Goal: Task Accomplishment & Management: Use online tool/utility

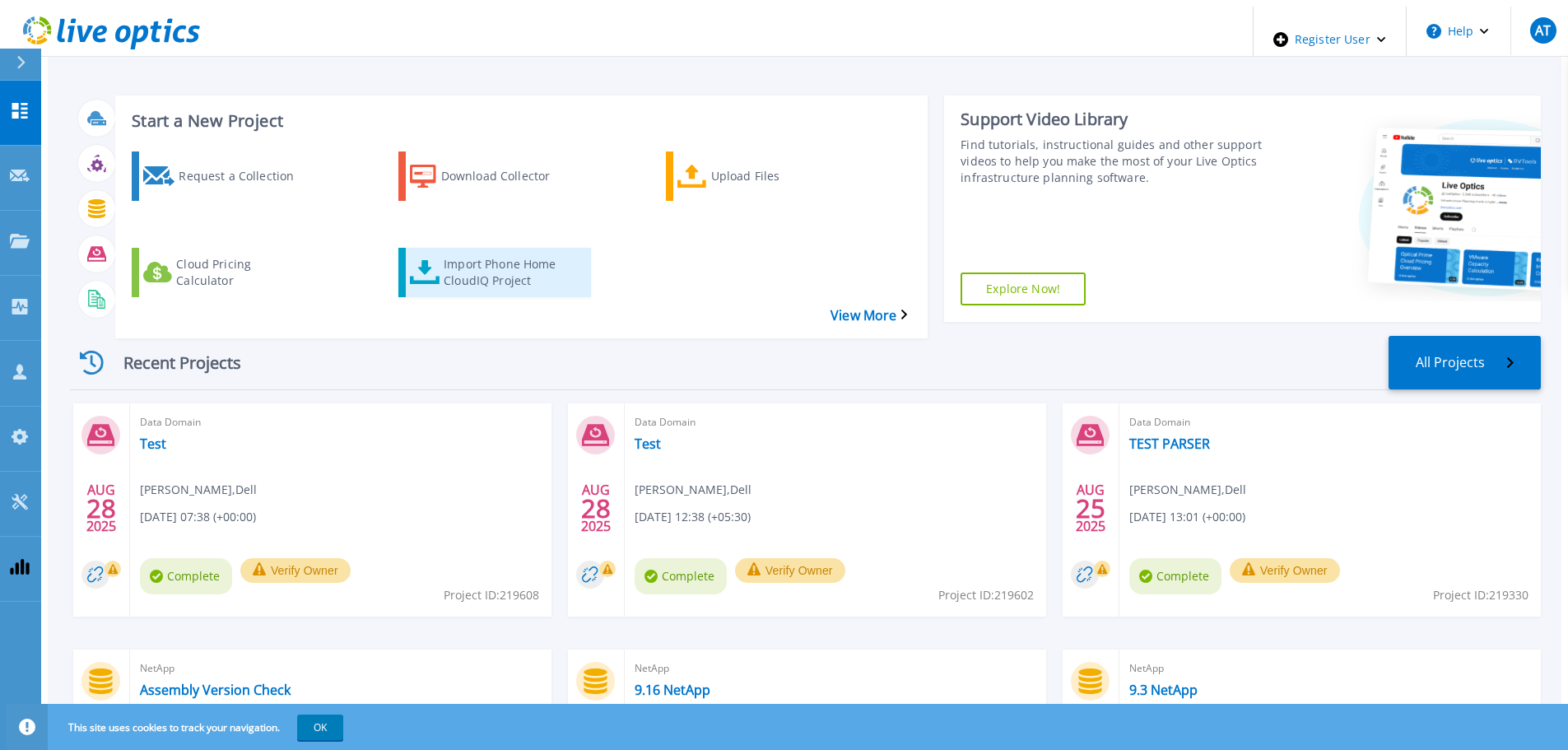
click at [499, 252] on div "Import Phone Home CloudIQ Project" at bounding box center [510, 273] width 132 height 41
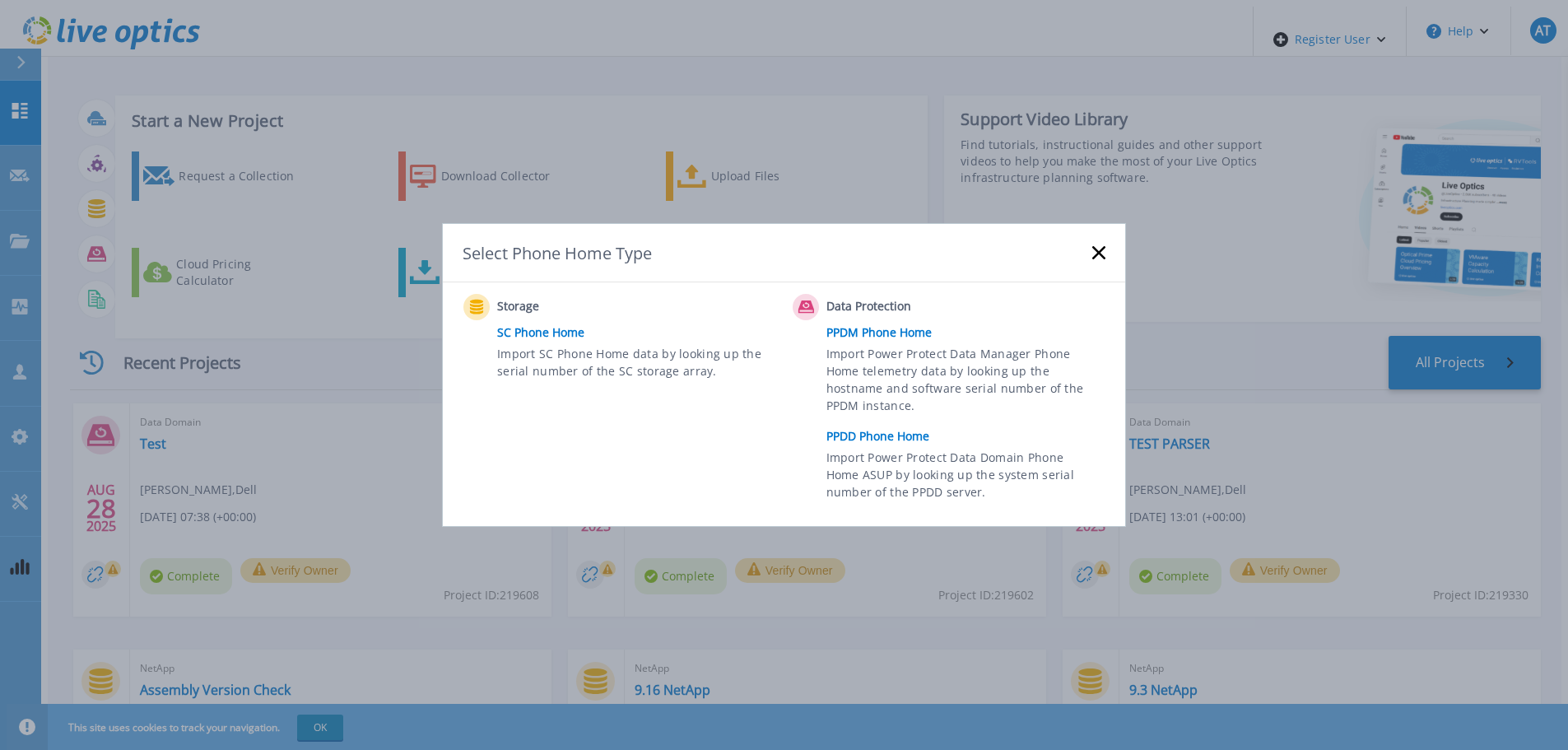
click at [864, 430] on link "PPDD Phone Home" at bounding box center [971, 436] width 287 height 25
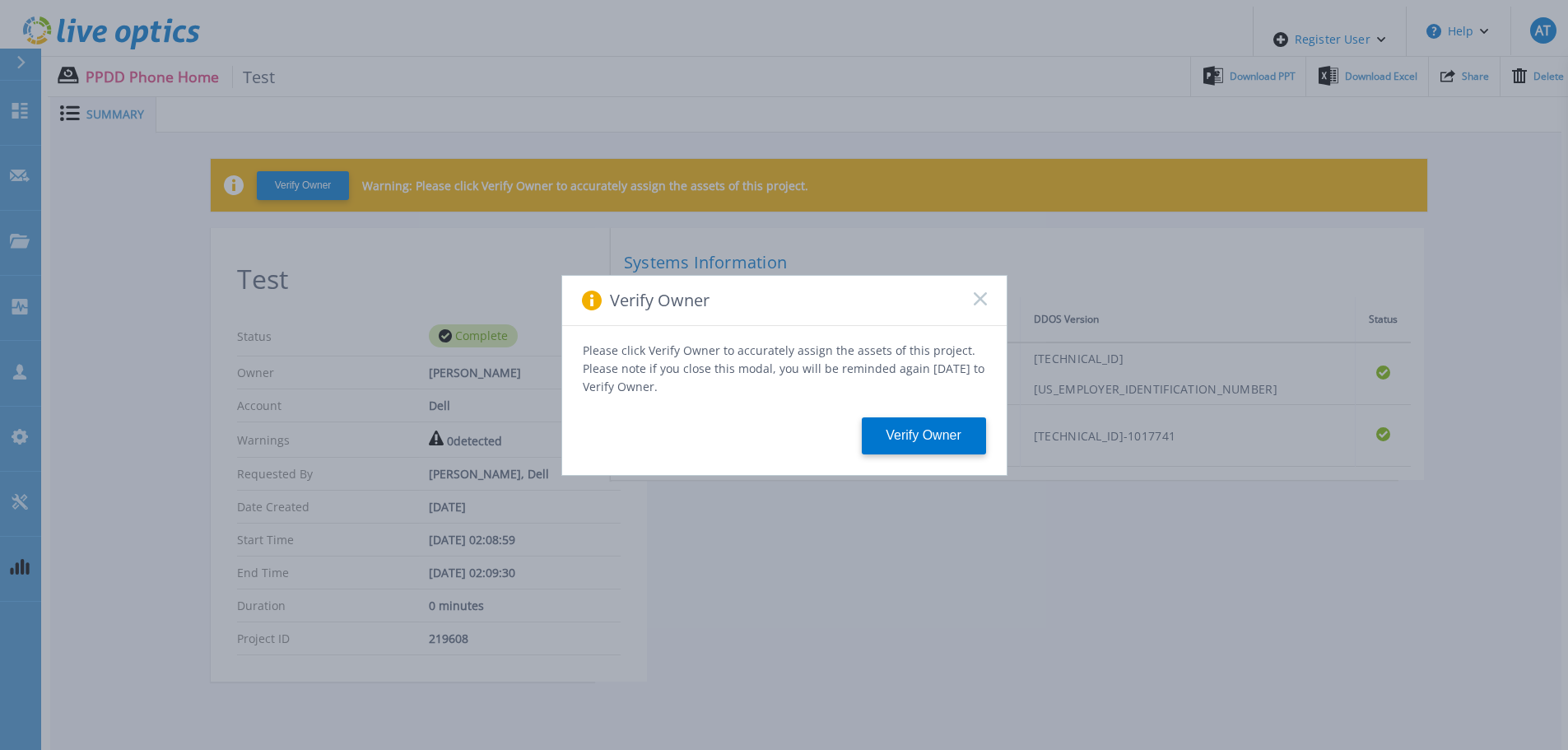
click at [977, 305] on rect at bounding box center [979, 298] width 14 height 14
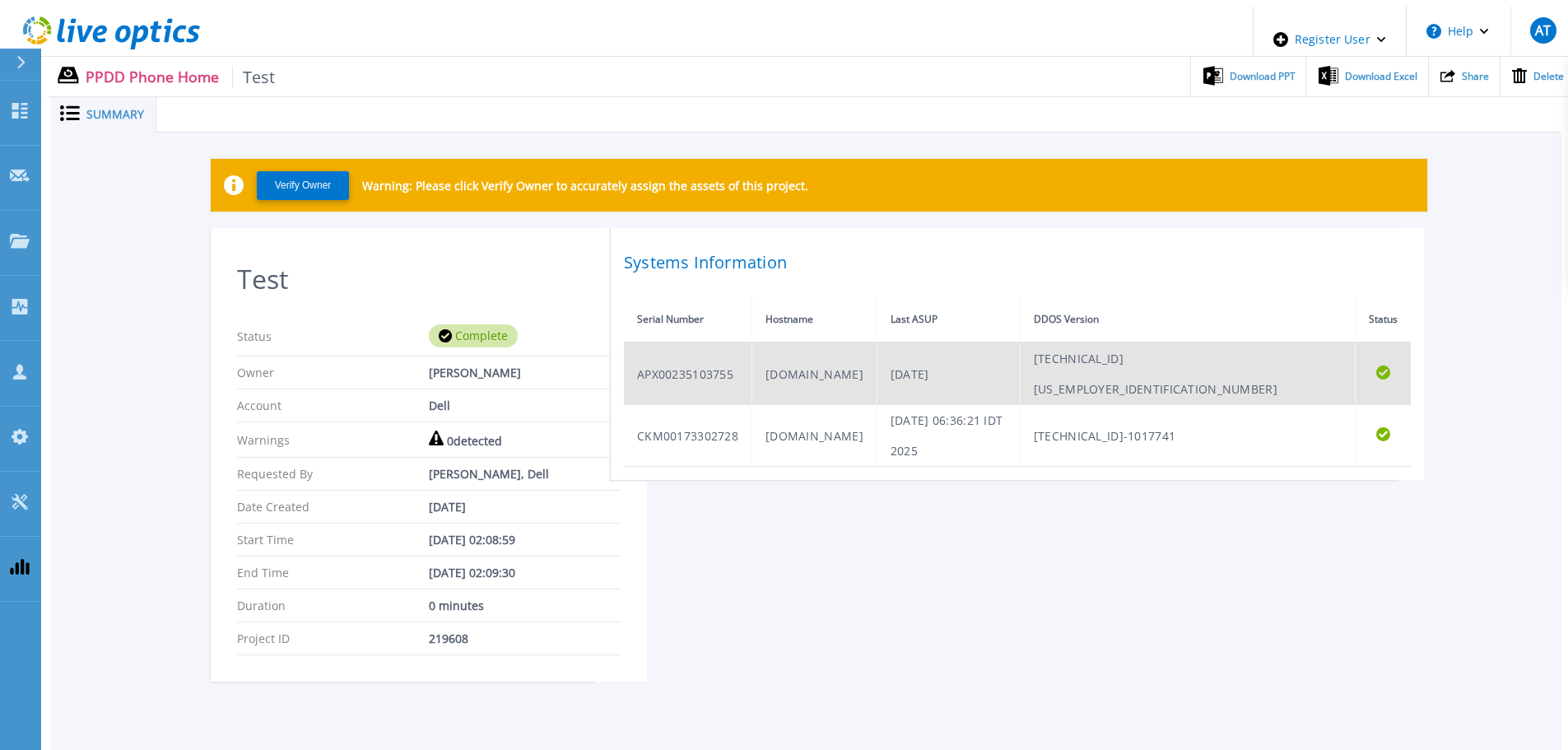
click at [681, 354] on td "APX00235103755" at bounding box center [688, 374] width 128 height 63
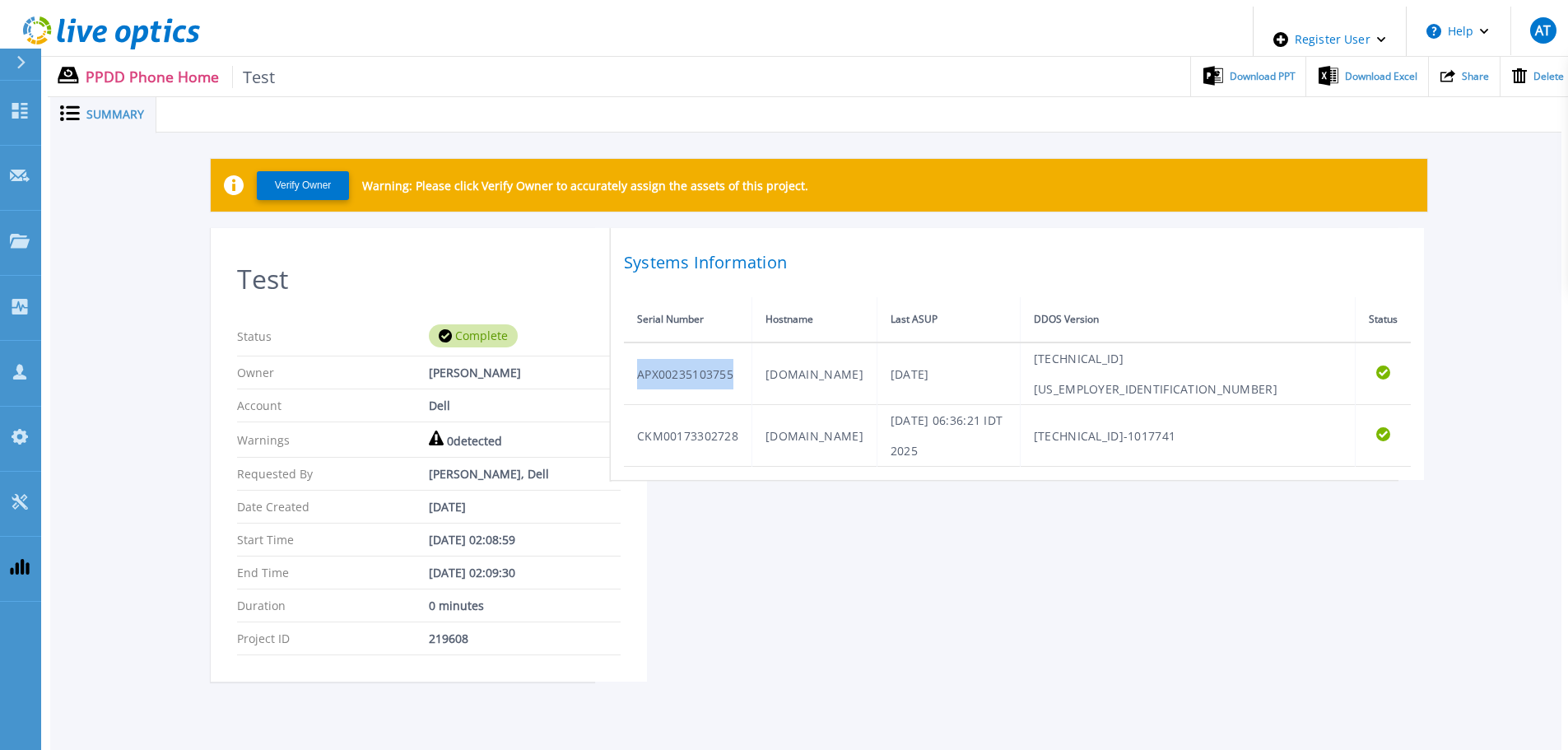
copy td "APX00235103755"
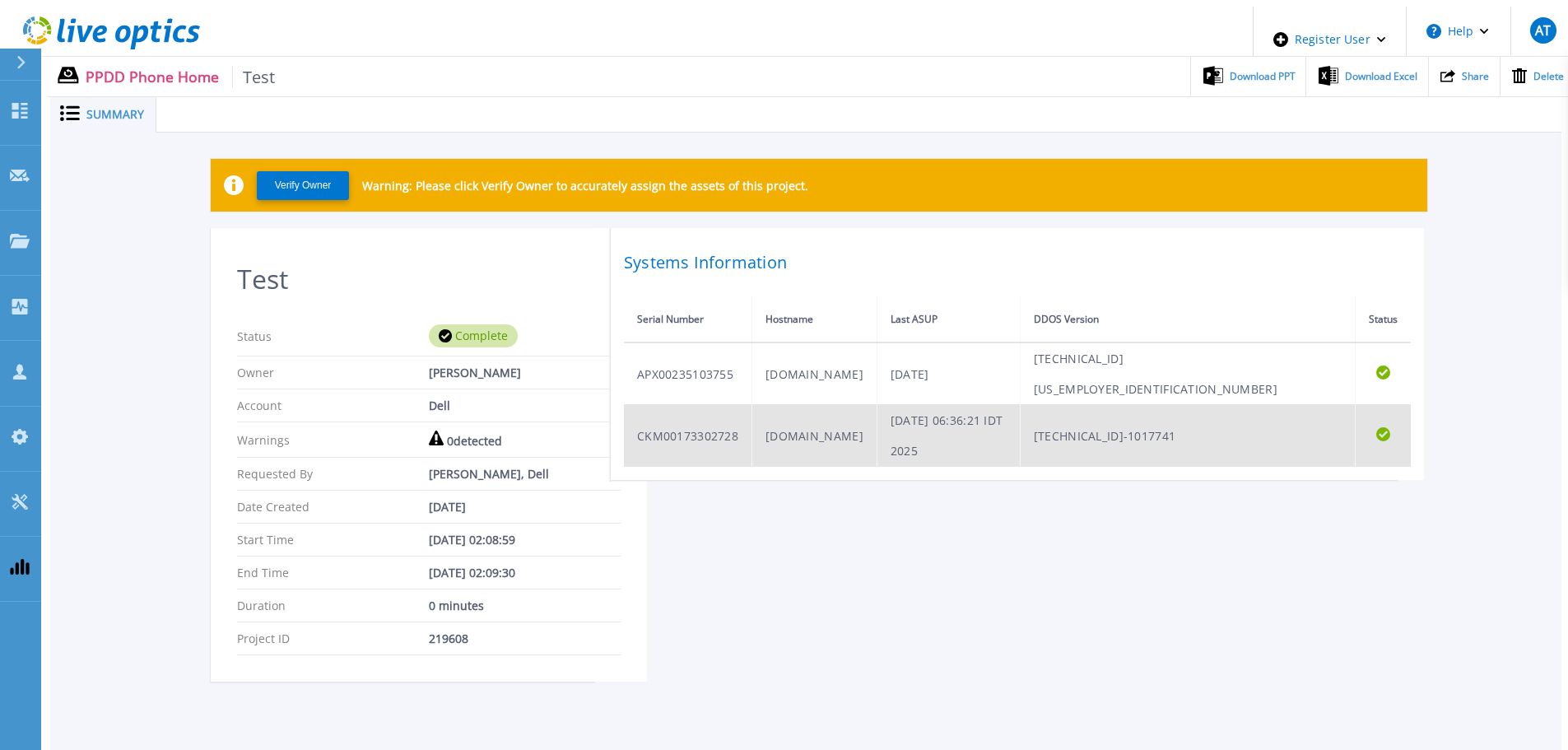
click at [676, 405] on td "CKM00173302728" at bounding box center [688, 435] width 128 height 62
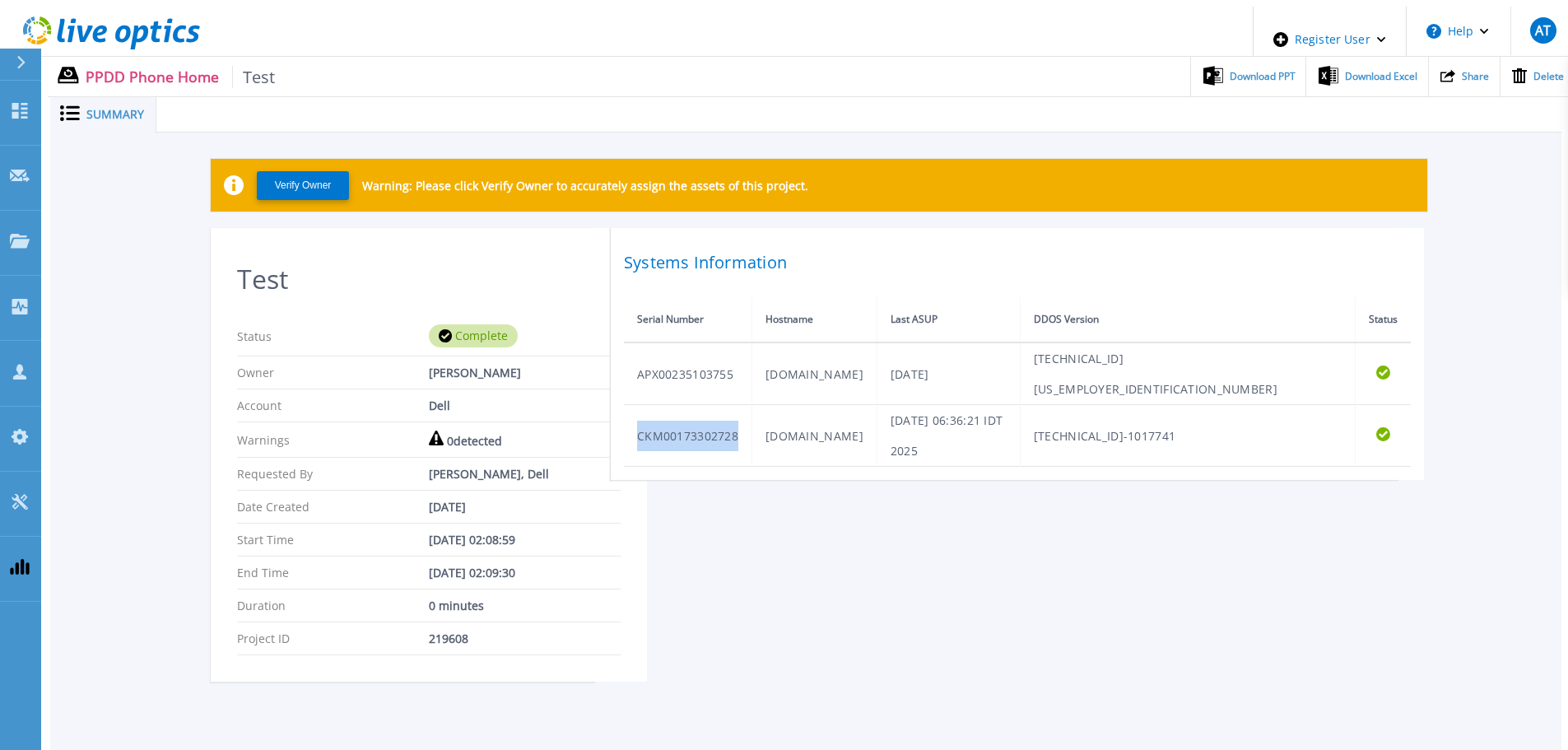
copy td "CKM00173302728"
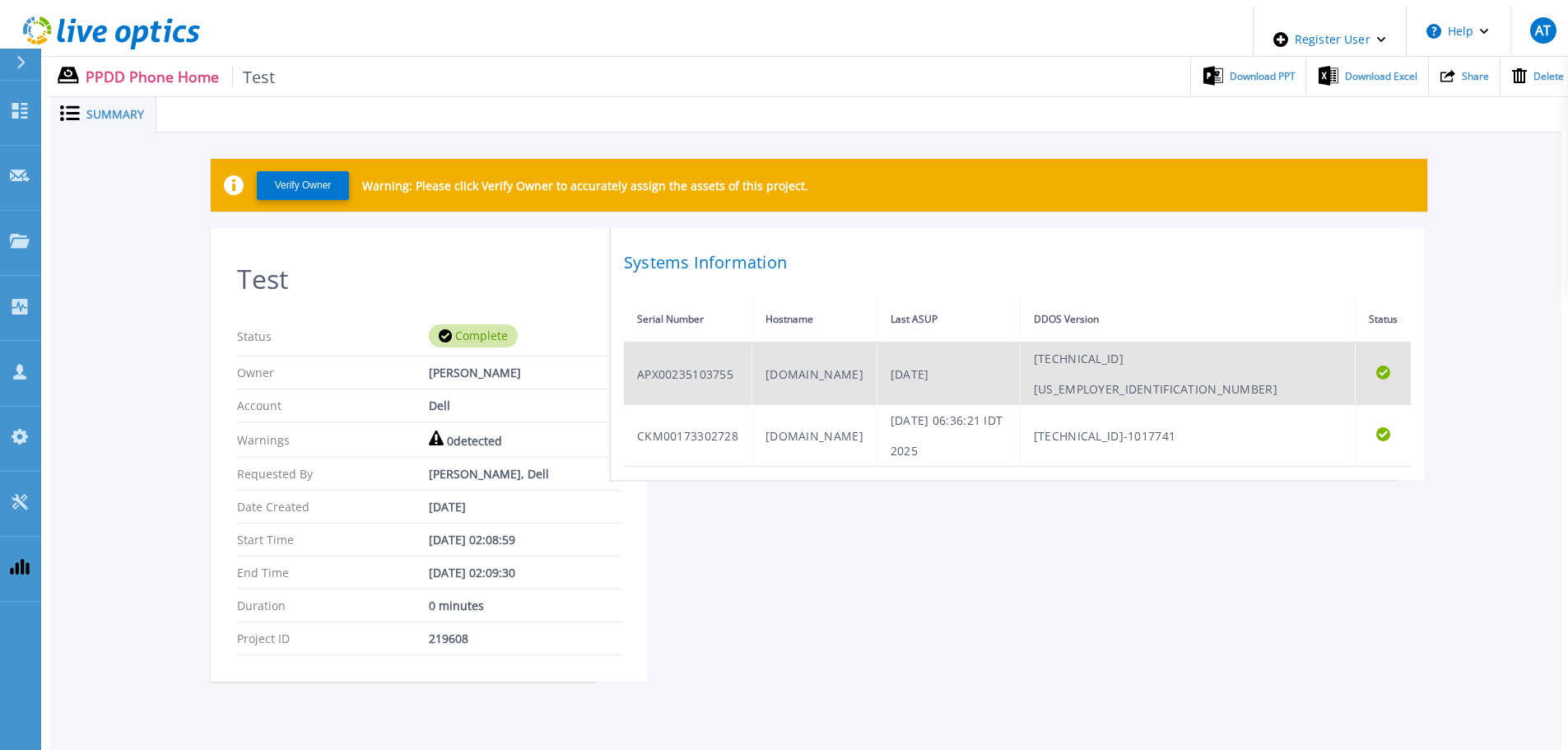
click at [700, 361] on td "APX00235103755" at bounding box center [688, 374] width 128 height 63
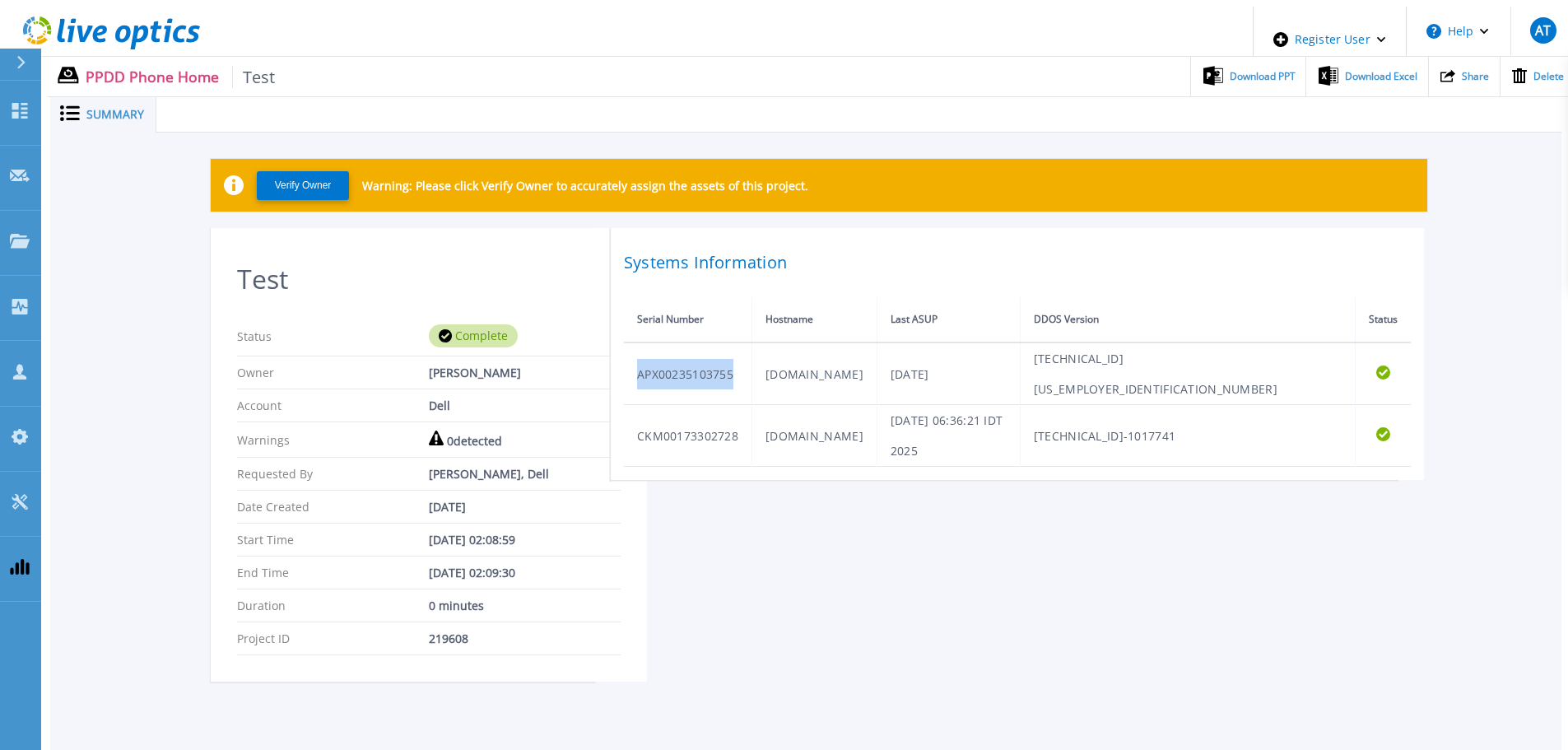
drag, startPoint x: 700, startPoint y: 361, endPoint x: 711, endPoint y: 325, distance: 37.6
click at [700, 361] on td "APX00235103755" at bounding box center [688, 374] width 128 height 63
copy td "APX00235103755"
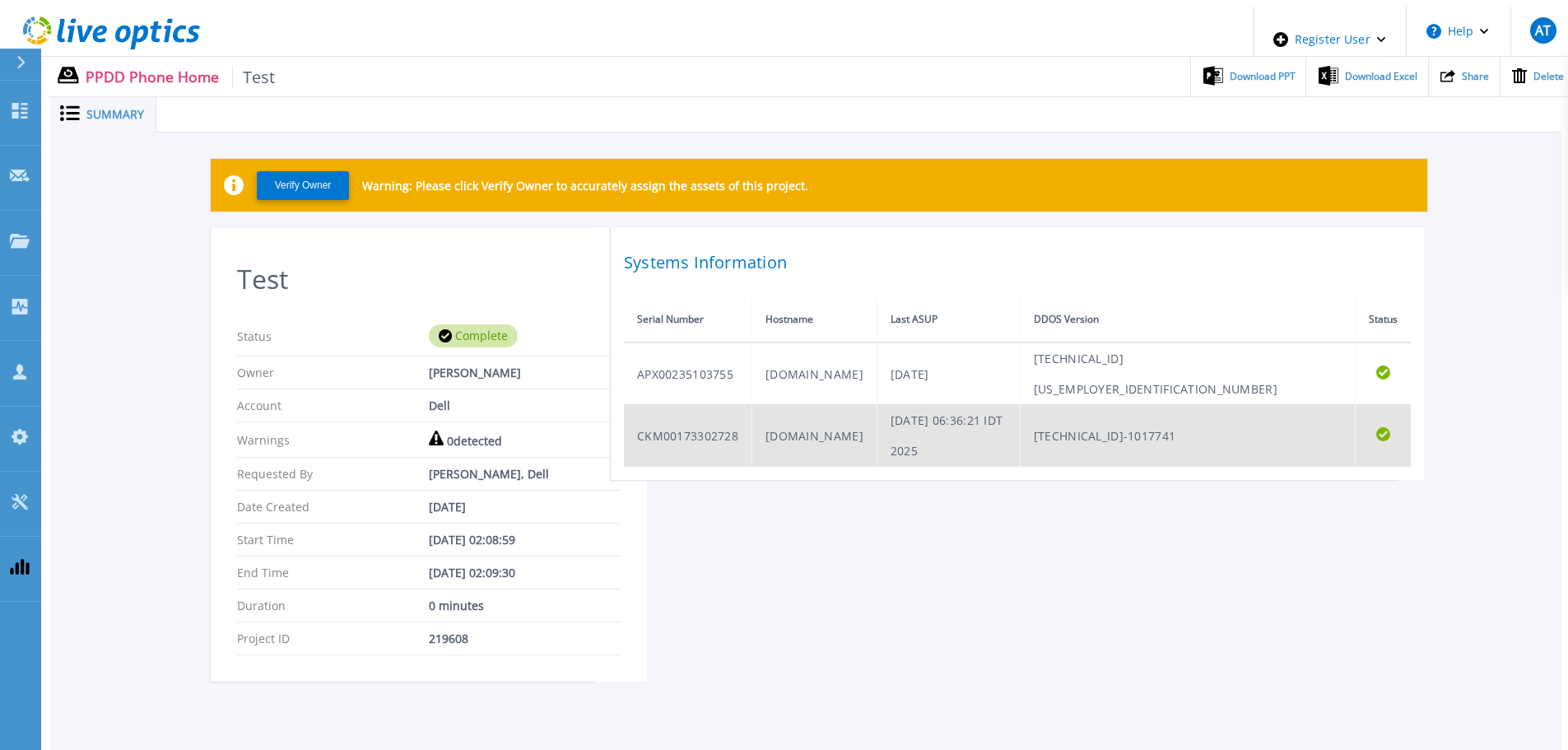
click at [663, 405] on td "CKM00173302728" at bounding box center [688, 435] width 128 height 62
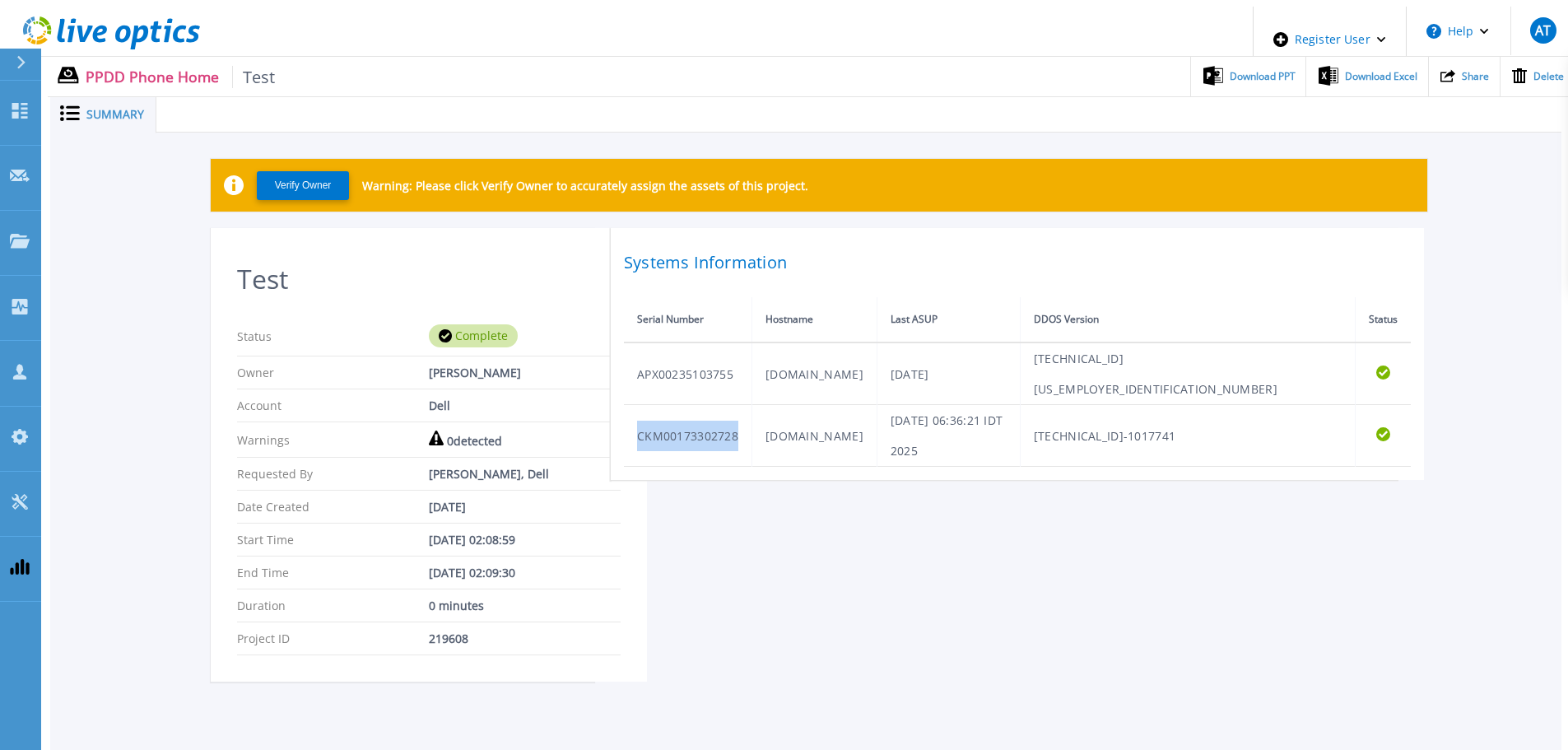
copy td "CKM00173302728"
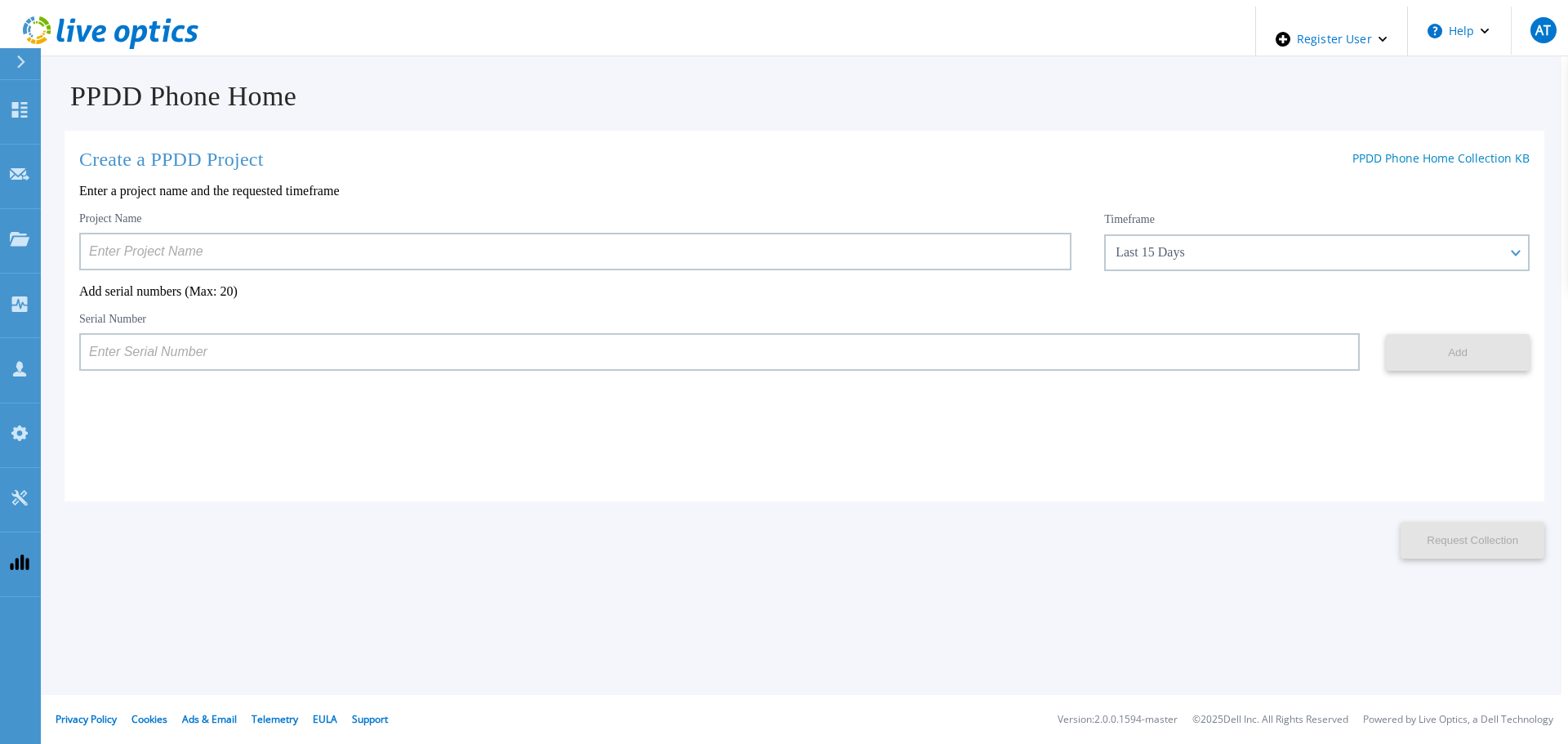
click at [403, 248] on input at bounding box center [575, 251] width 993 height 37
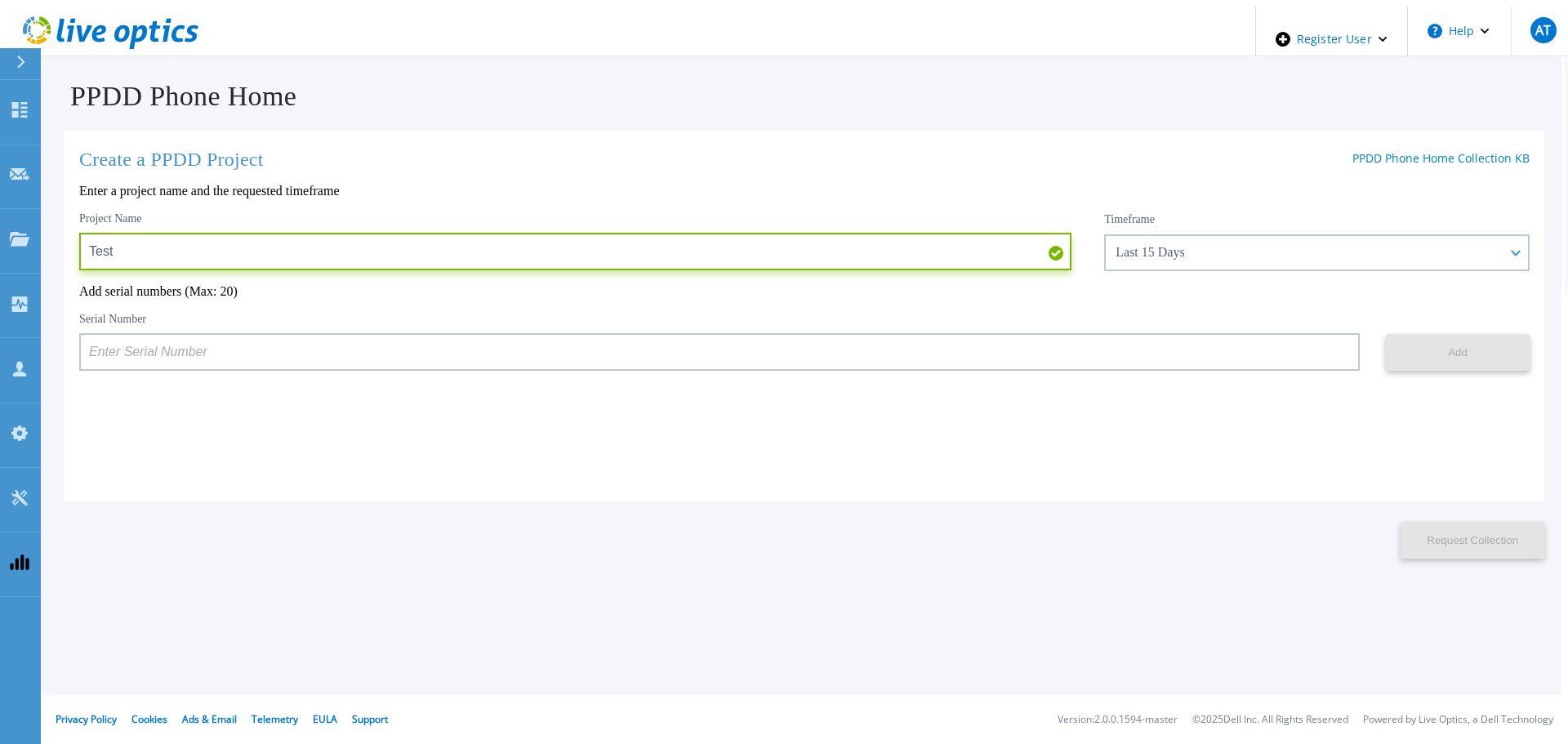
type input "Test"
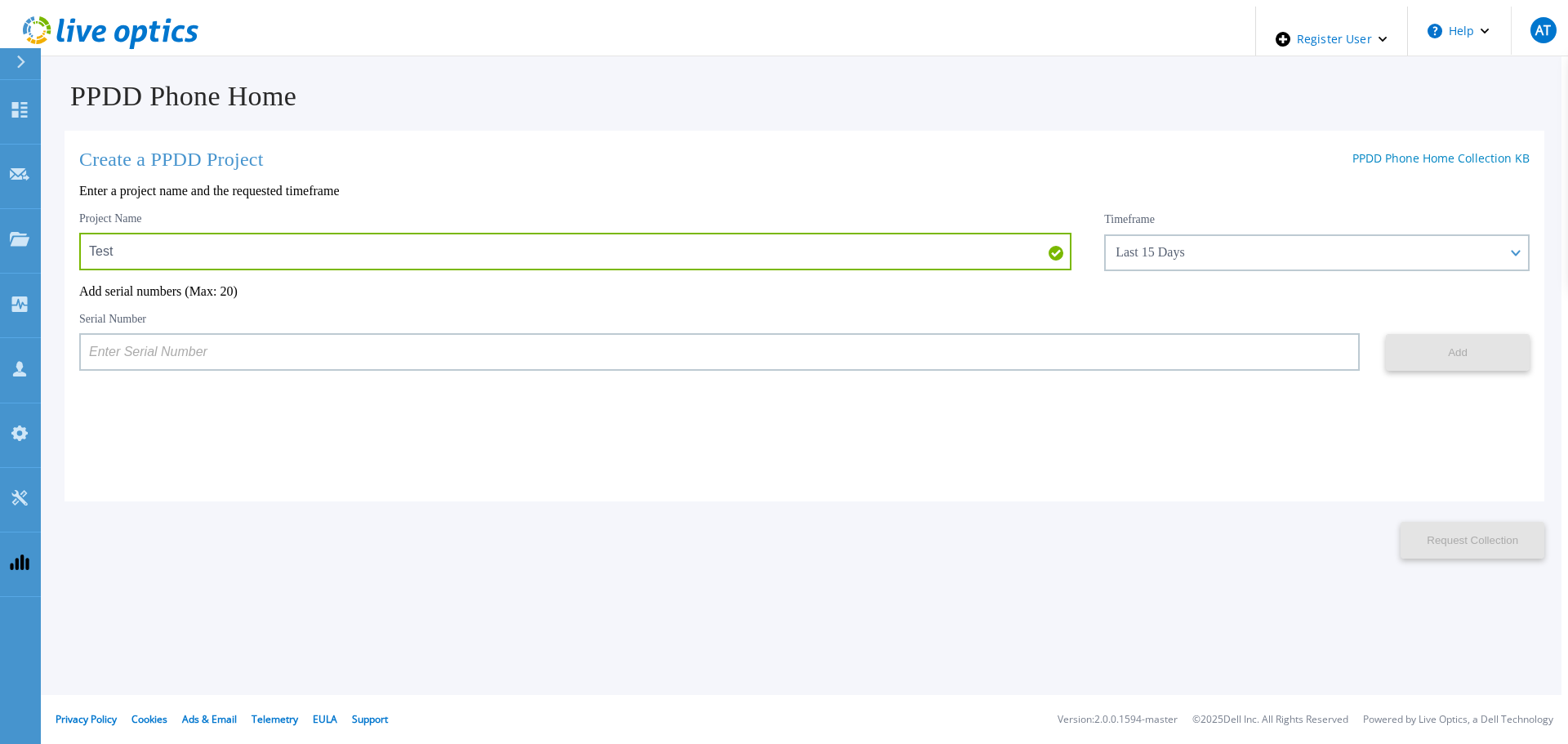
click at [339, 351] on input at bounding box center [719, 351] width 1281 height 37
paste input "APX00235103755"
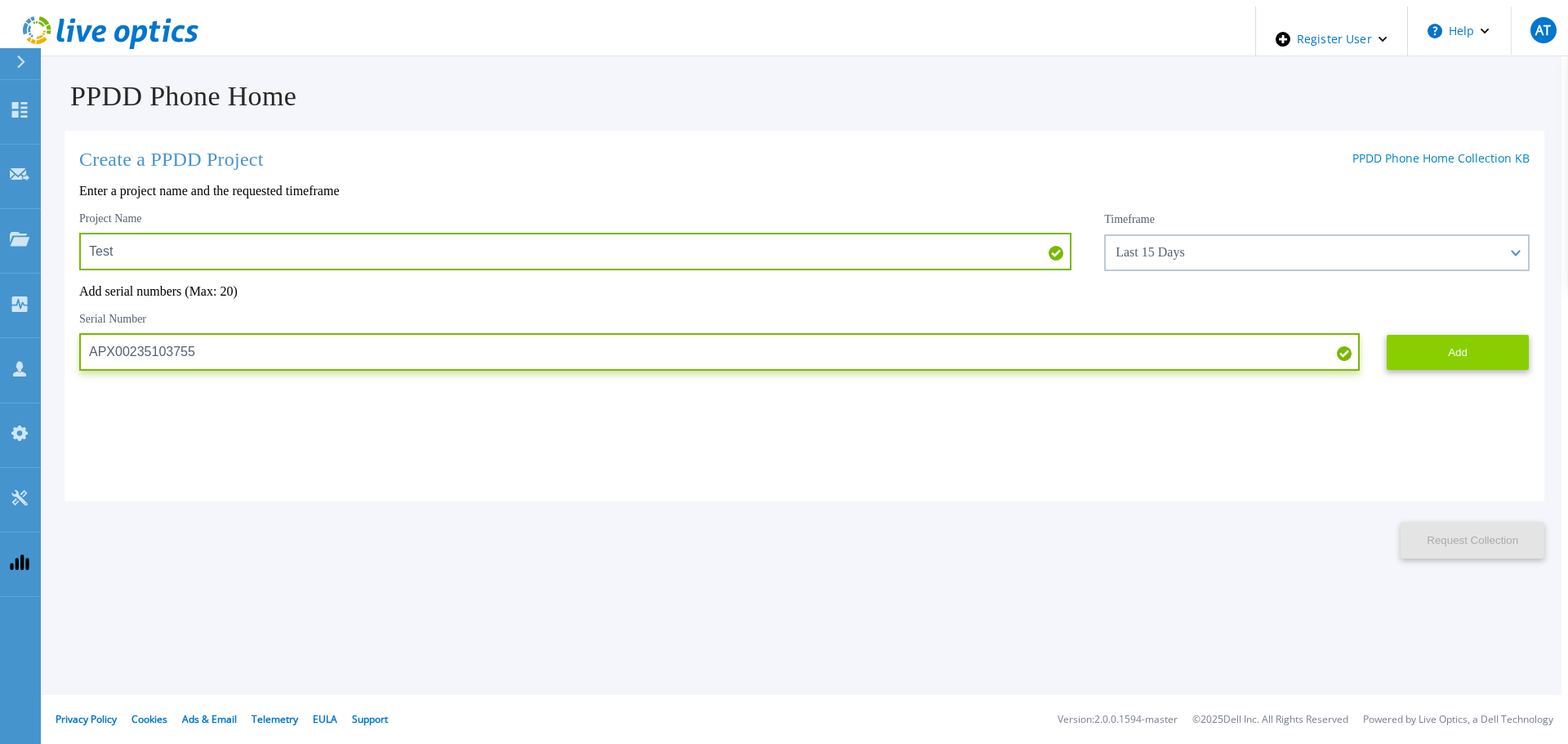
type input "APX00235103755"
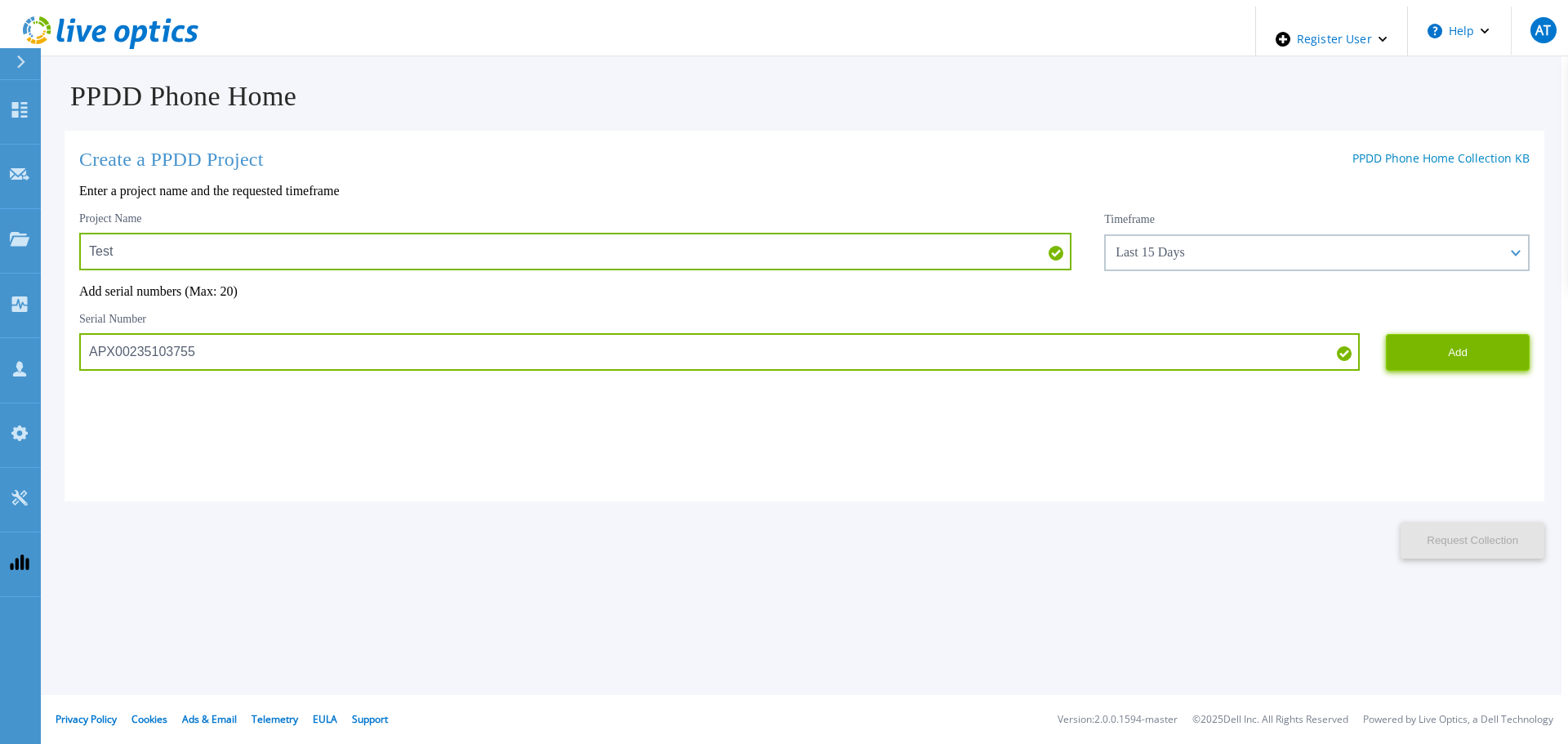
click at [1500, 347] on button "Add" at bounding box center [1458, 352] width 144 height 37
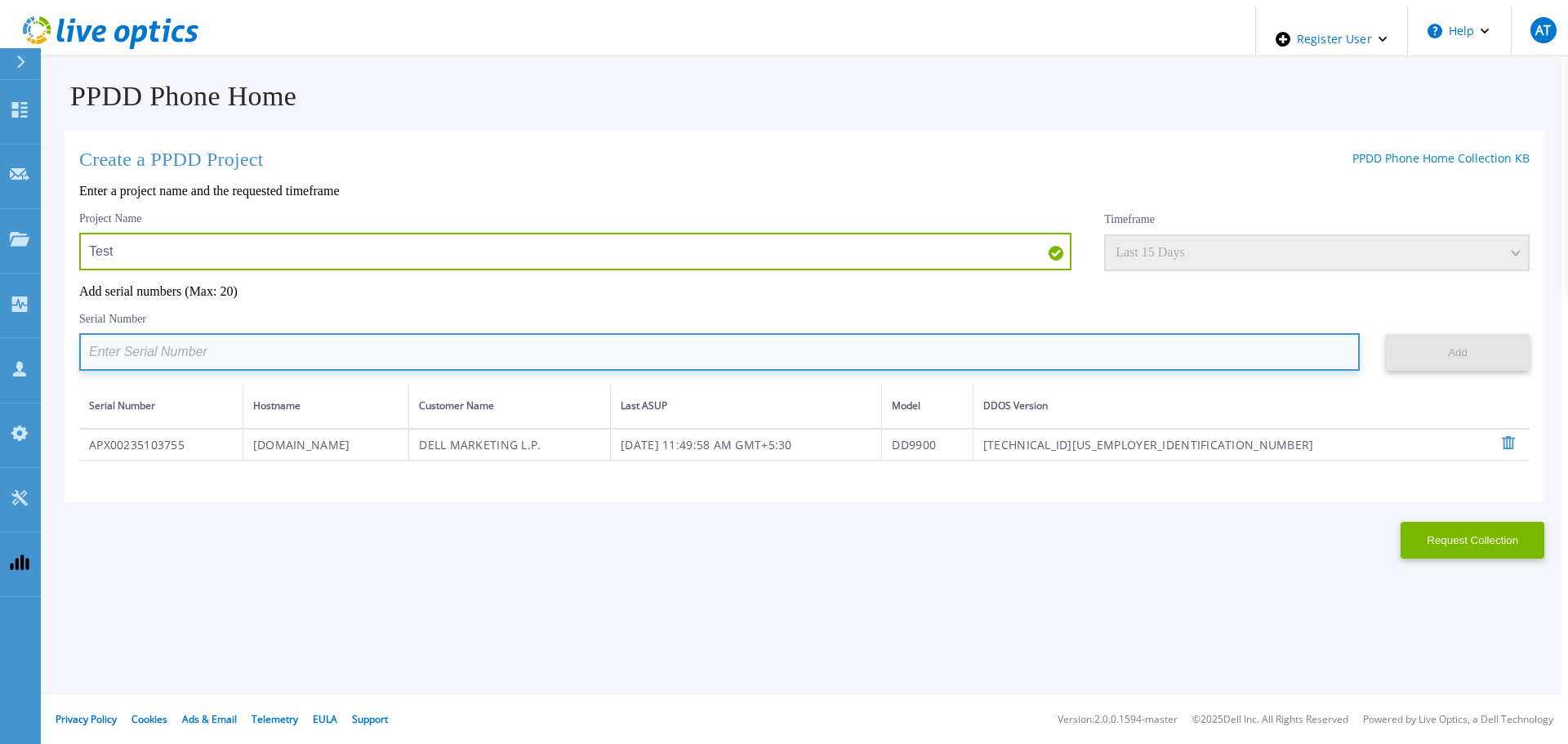
click at [1194, 342] on input at bounding box center [719, 351] width 1281 height 37
paste input "CKM00173302728"
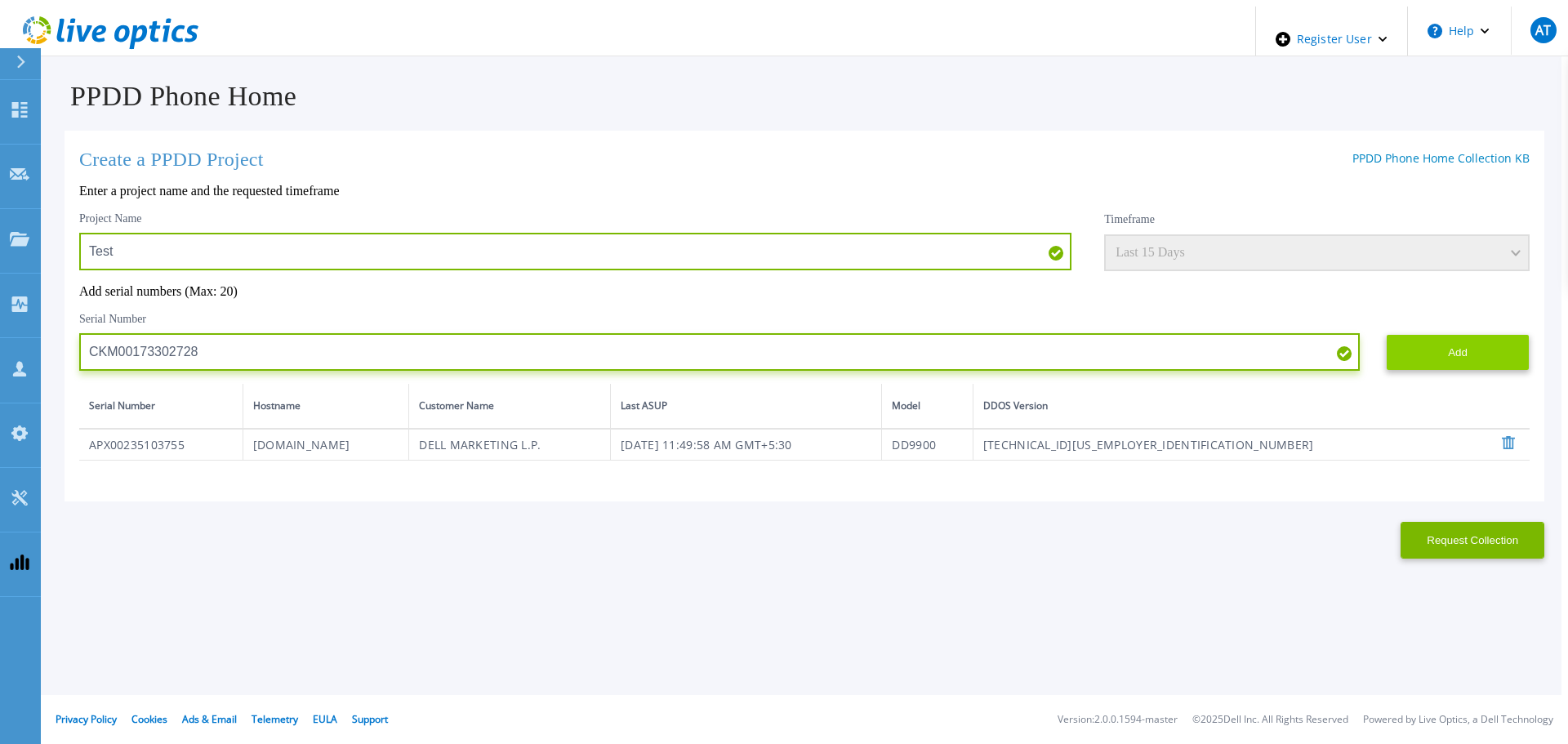
type input "CKM00173302728"
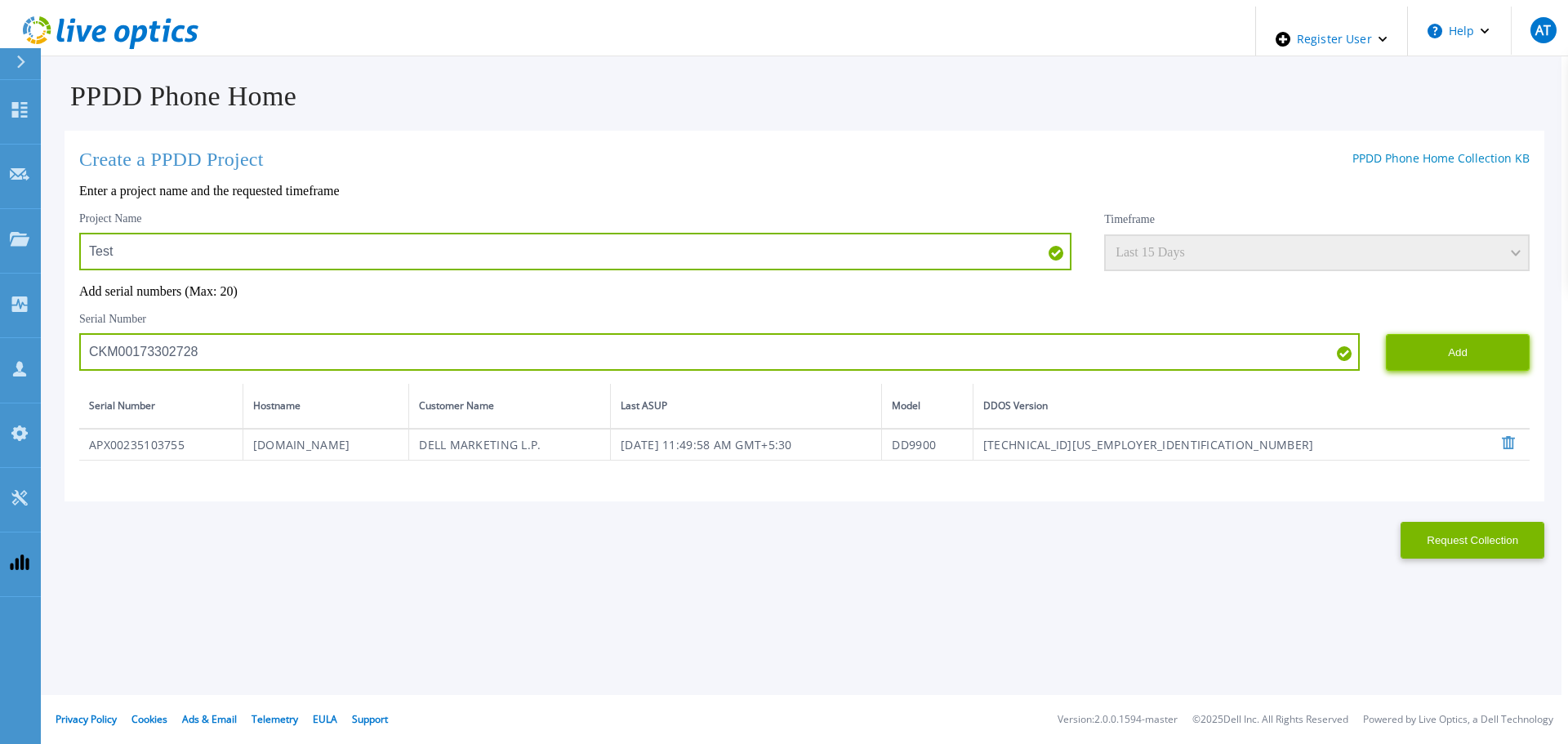
click at [1483, 366] on button "Add" at bounding box center [1458, 352] width 144 height 37
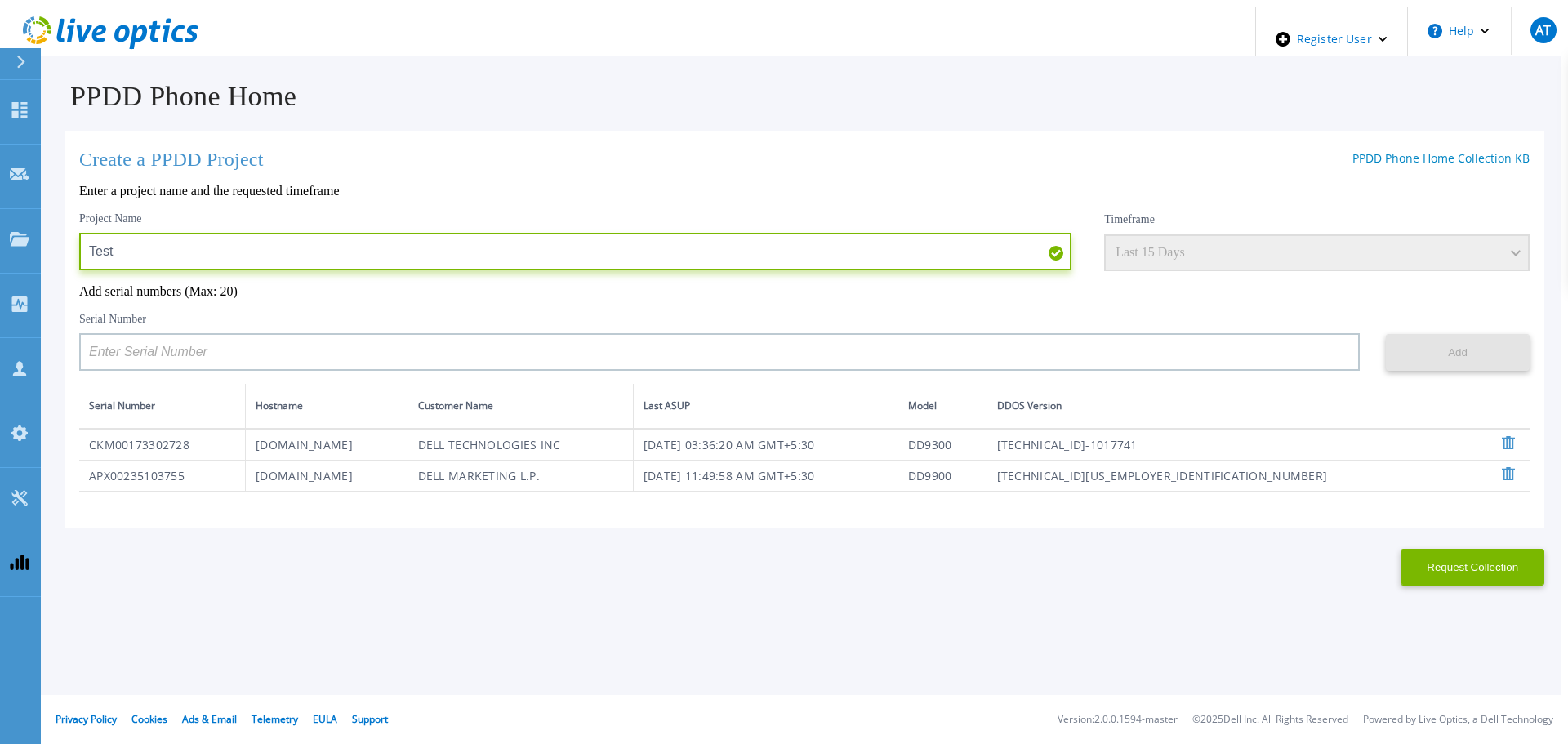
click at [331, 239] on input "Test" at bounding box center [575, 251] width 993 height 37
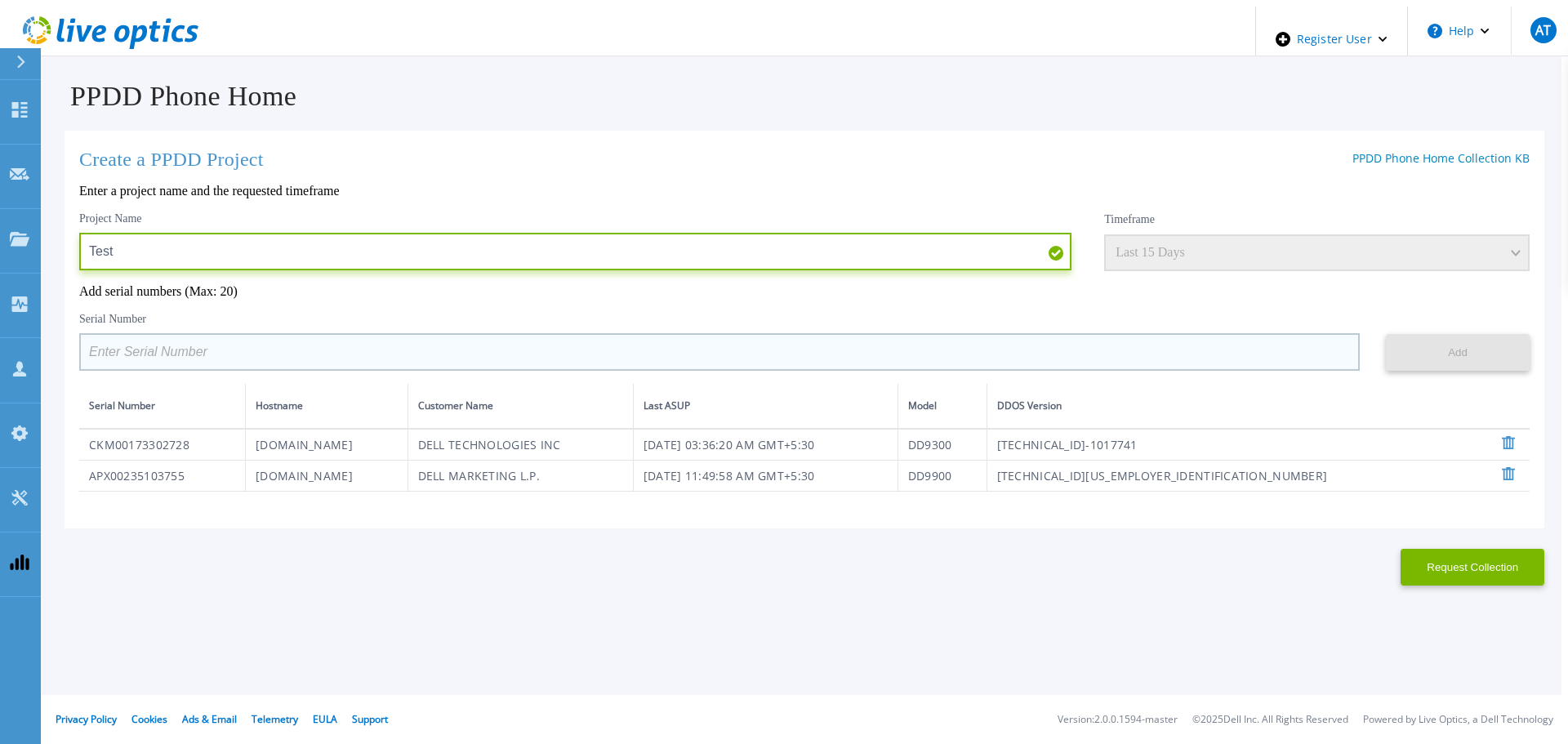
paste input "324"
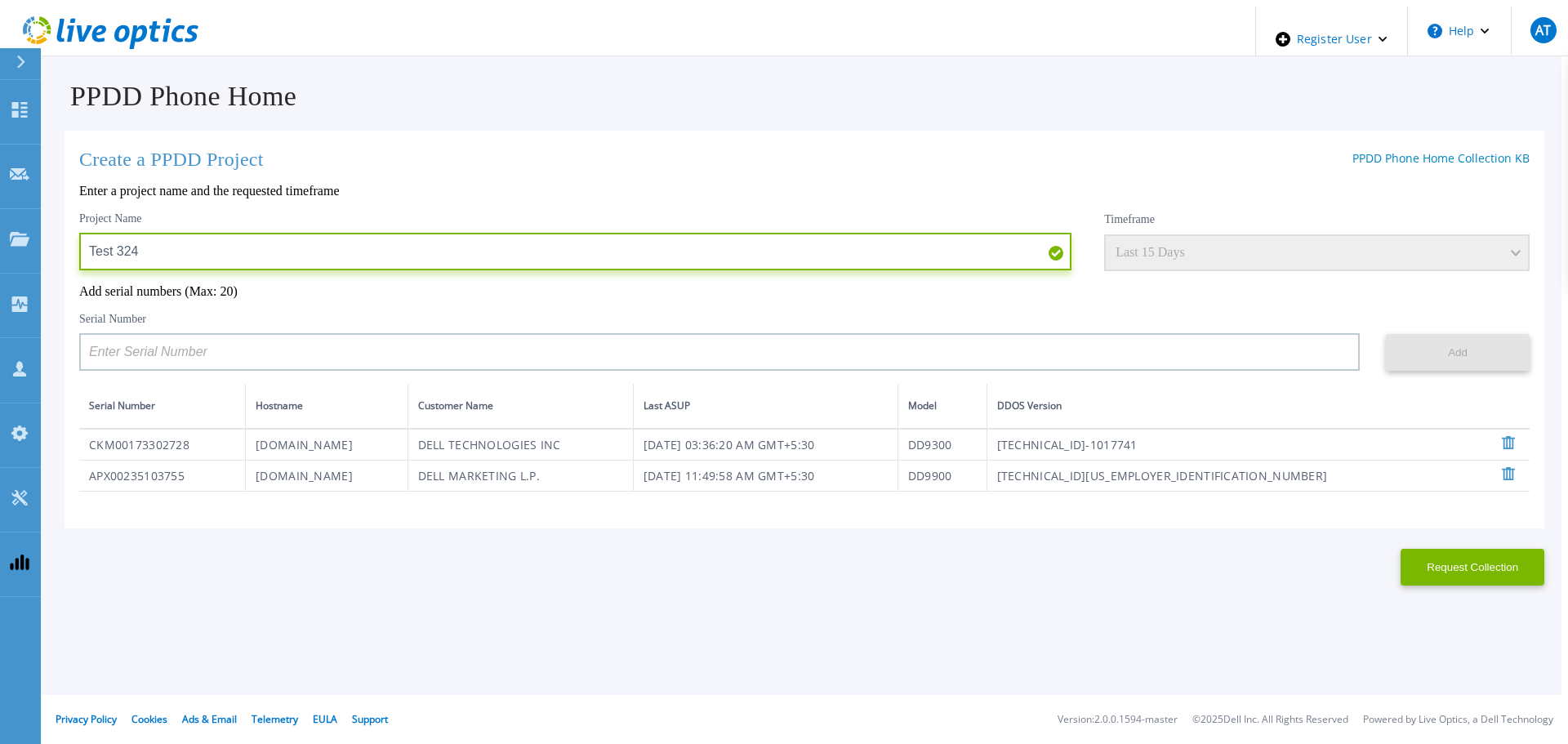
type input "Test 324"
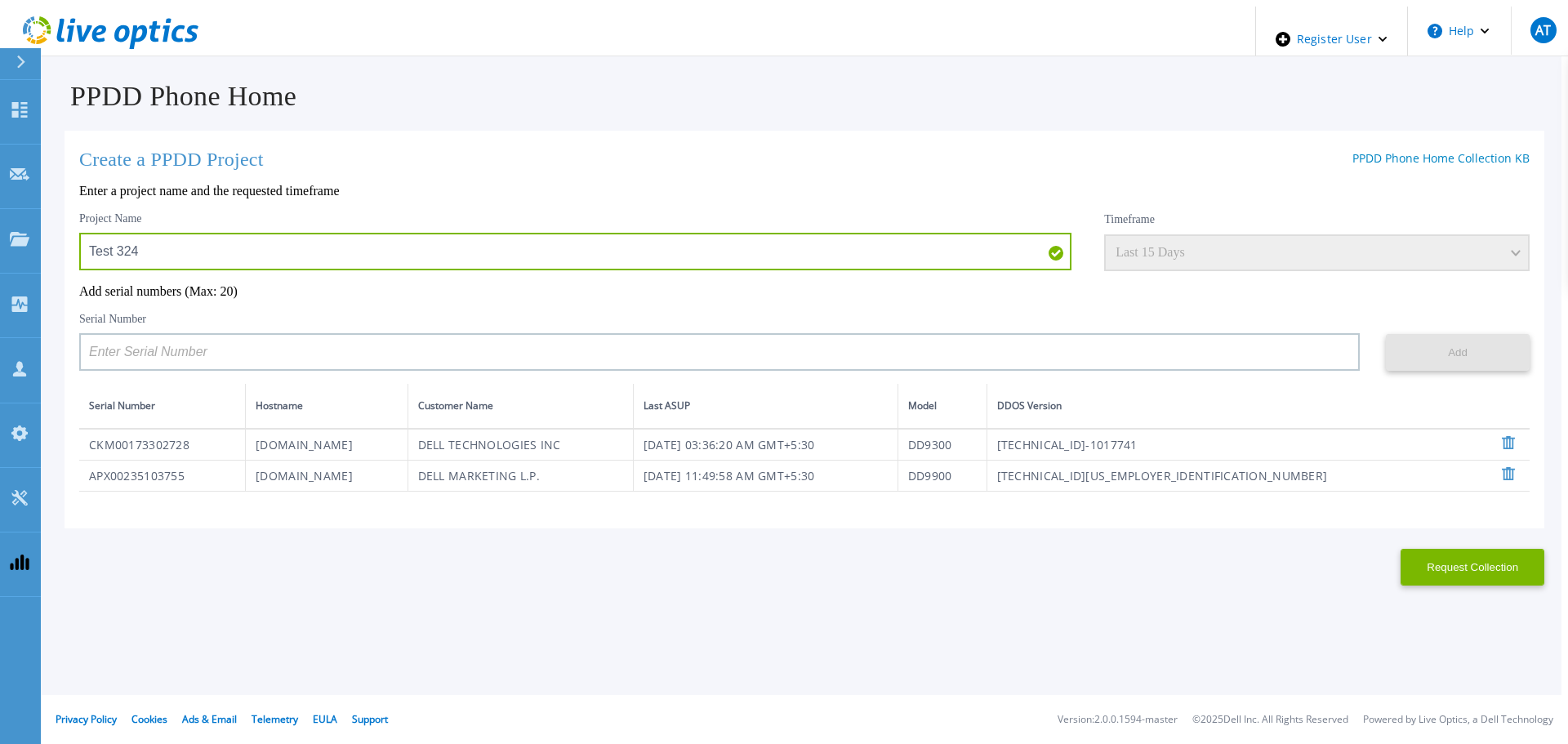
click at [1377, 245] on div "Timeframe Last 15 Days" at bounding box center [1317, 241] width 426 height 60
click at [1515, 445] on icon at bounding box center [1508, 442] width 13 height 13
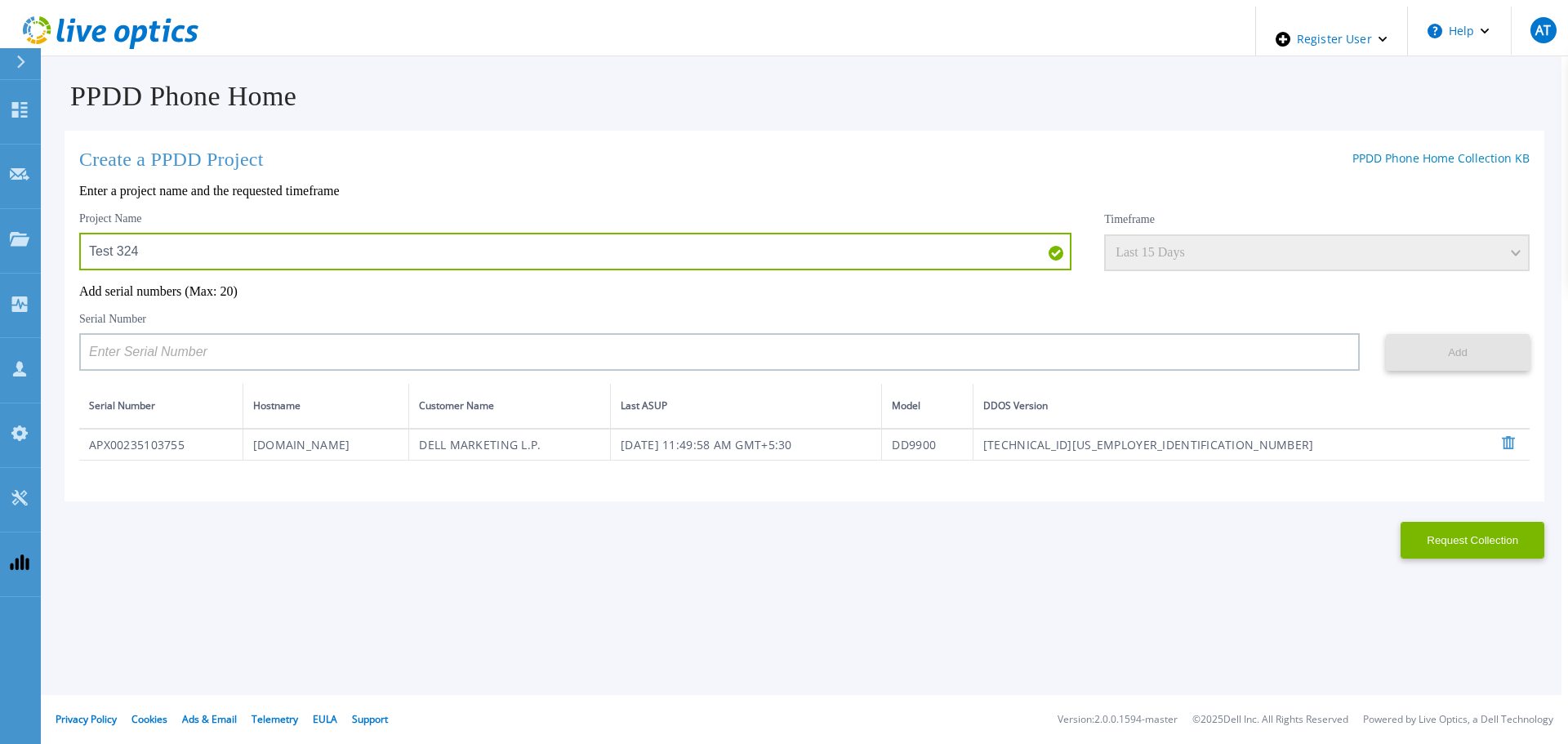
click at [1515, 445] on icon at bounding box center [1508, 442] width 13 height 13
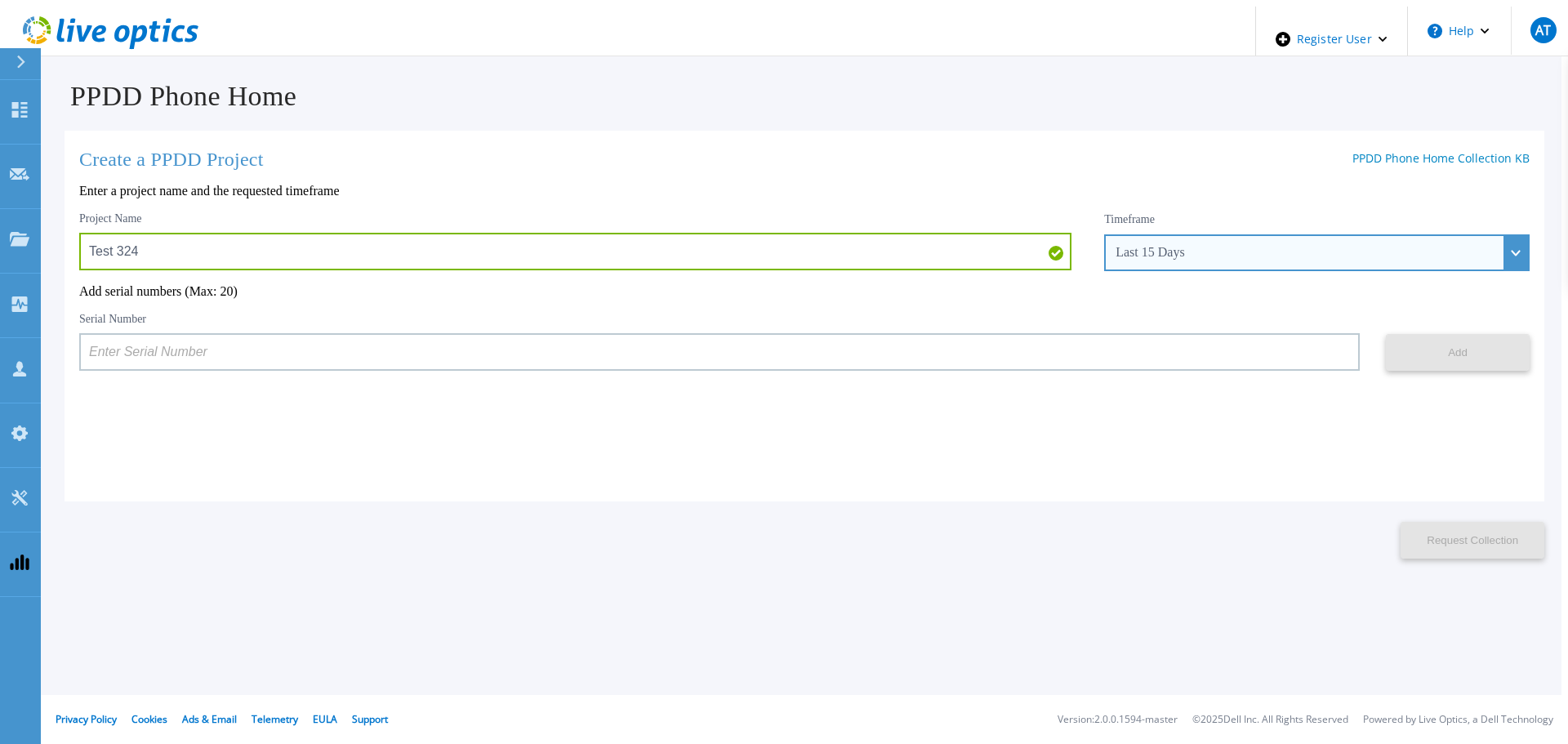
click at [1304, 247] on div "Last 15 Days" at bounding box center [1308, 252] width 385 height 15
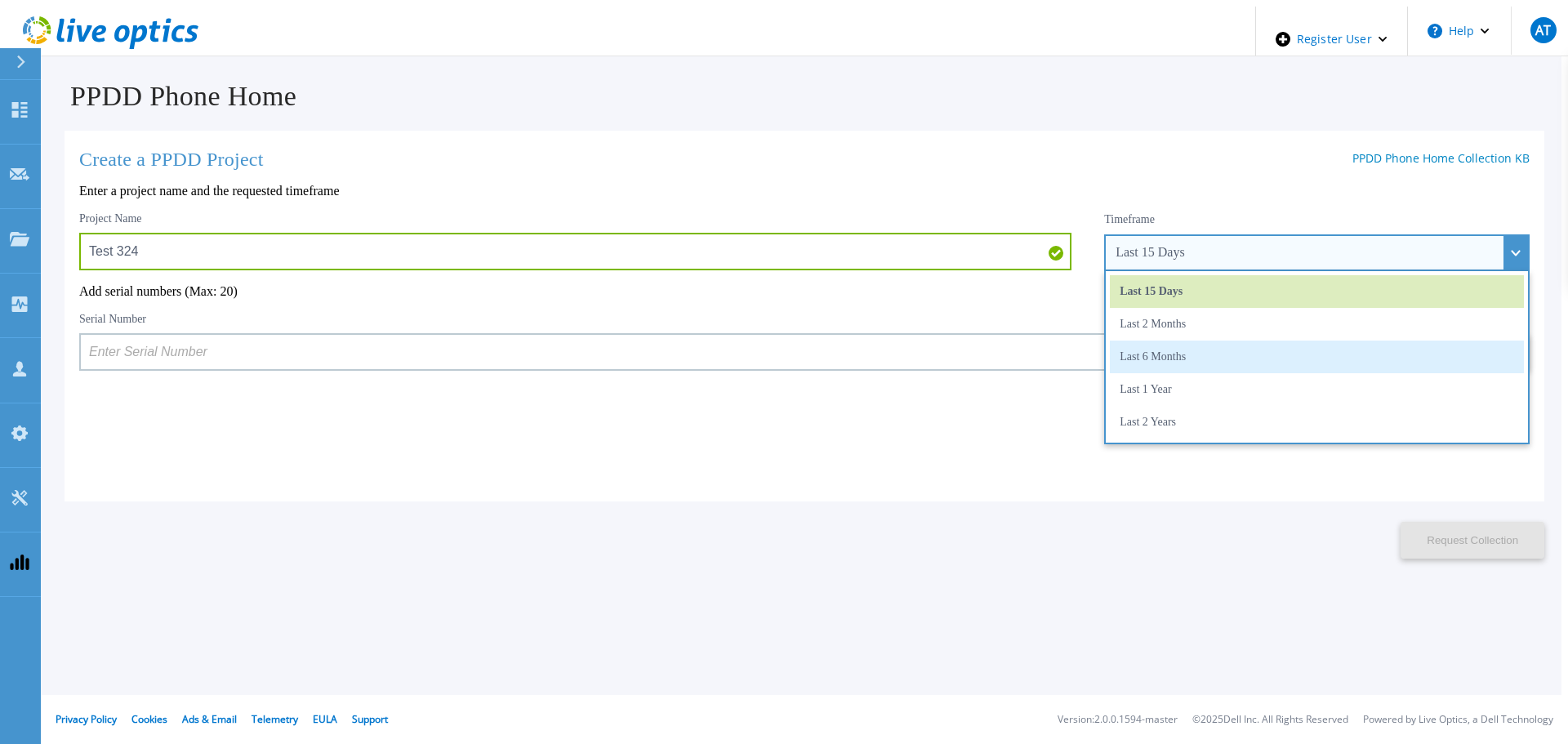
click at [1265, 342] on li "Last 6 Months" at bounding box center [1317, 356] width 414 height 32
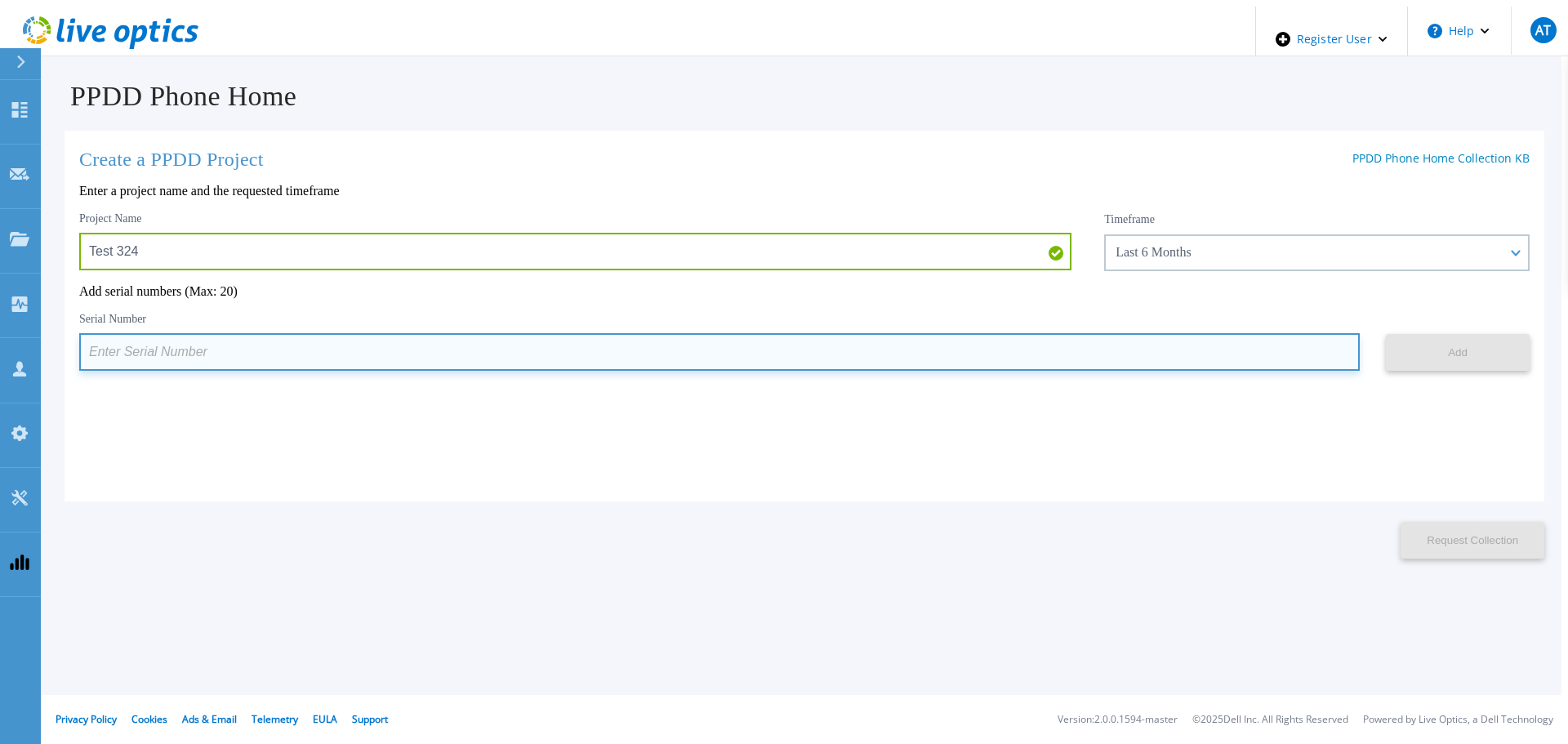
click at [274, 336] on input at bounding box center [719, 351] width 1281 height 37
paste input "APX00235103755"
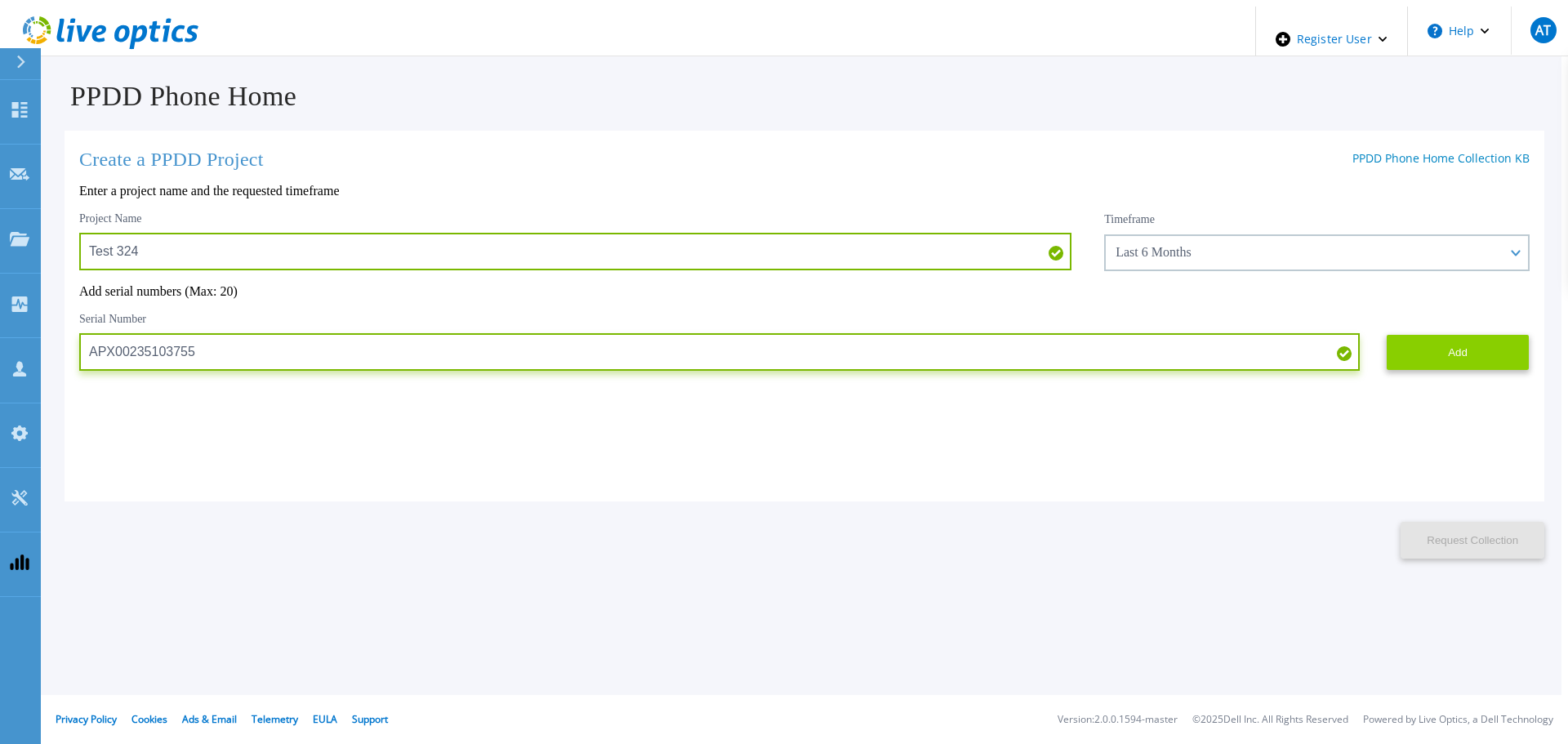
type input "APX00235103755"
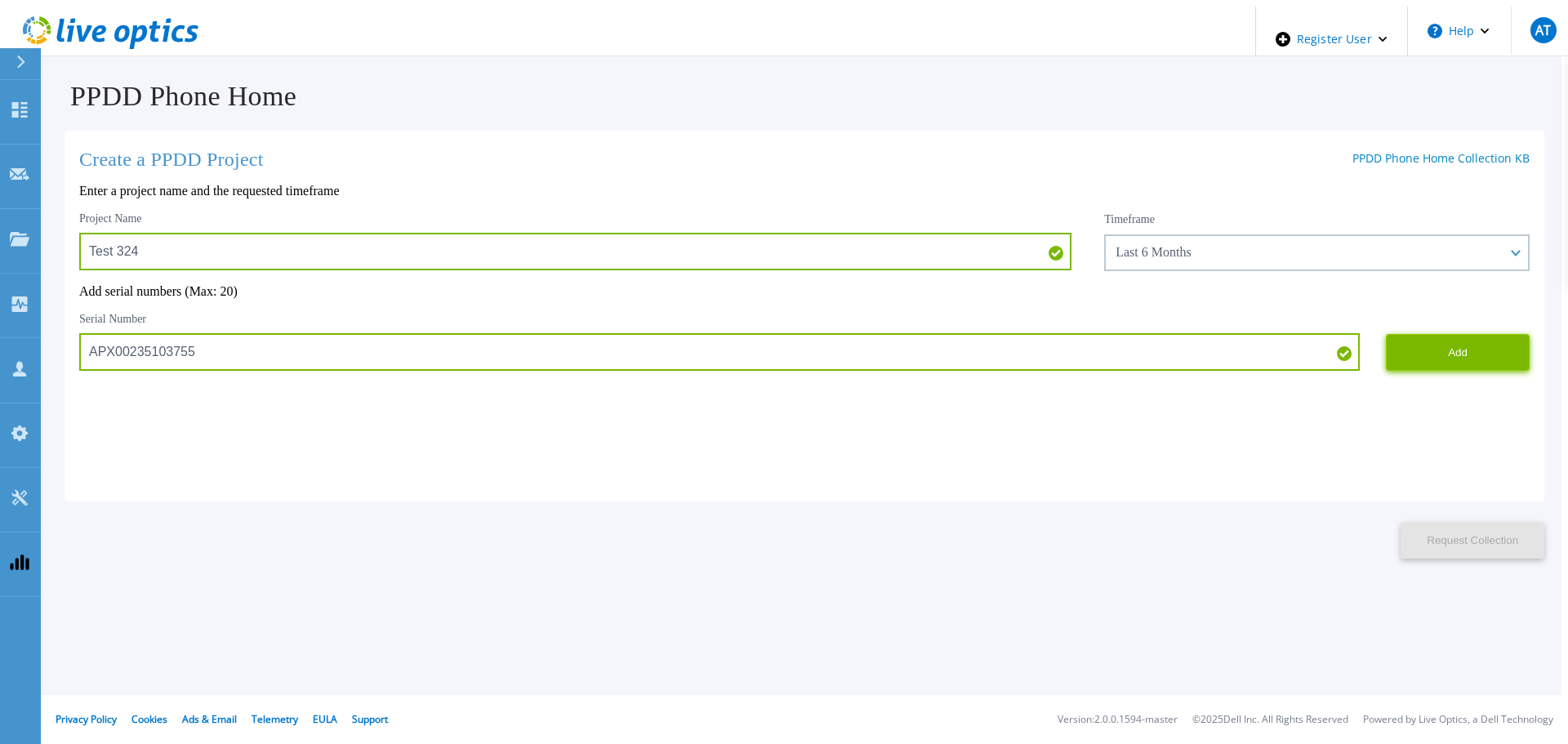
click at [1449, 346] on button "Add" at bounding box center [1458, 352] width 144 height 37
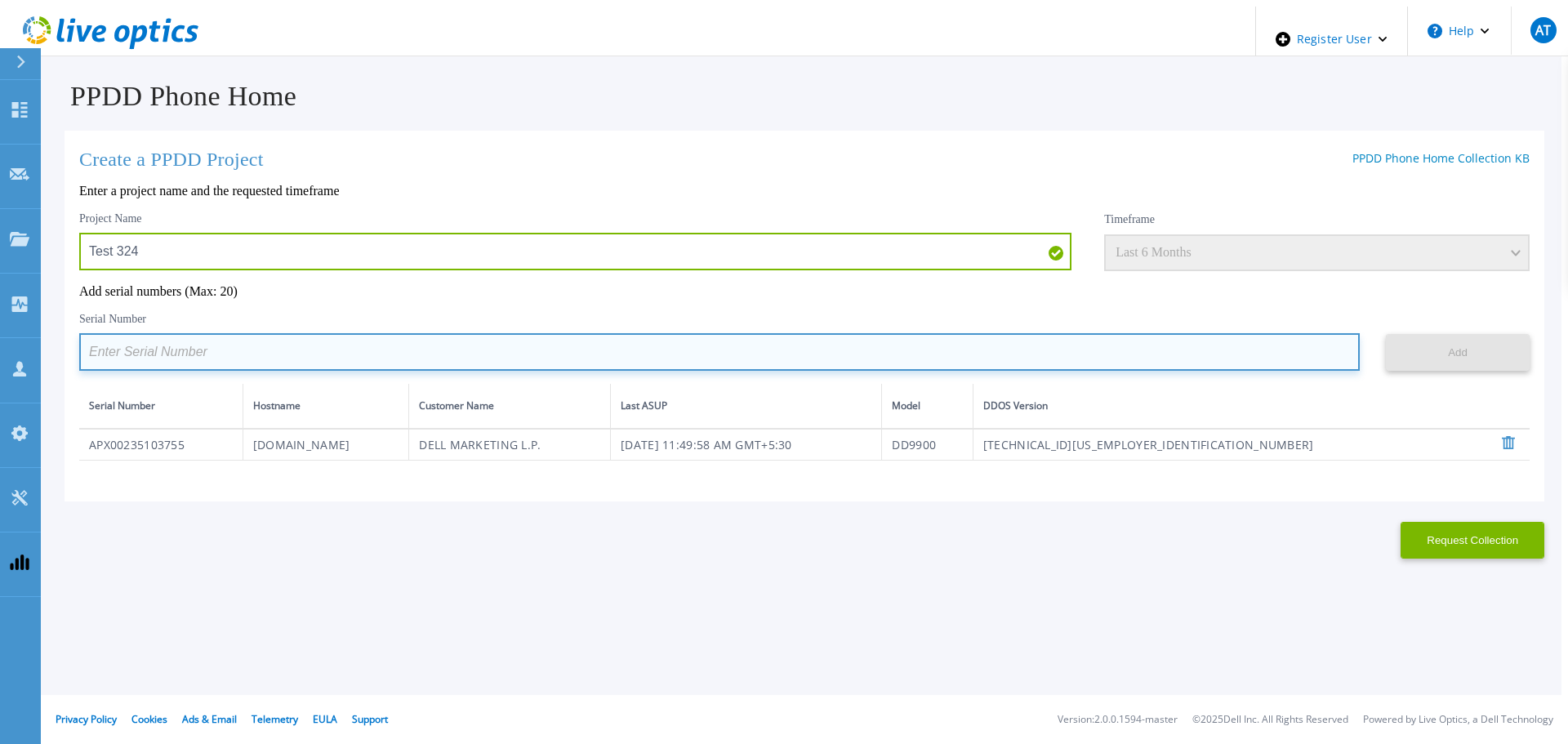
click at [1220, 357] on input at bounding box center [719, 351] width 1281 height 37
paste input "CKM00173302728"
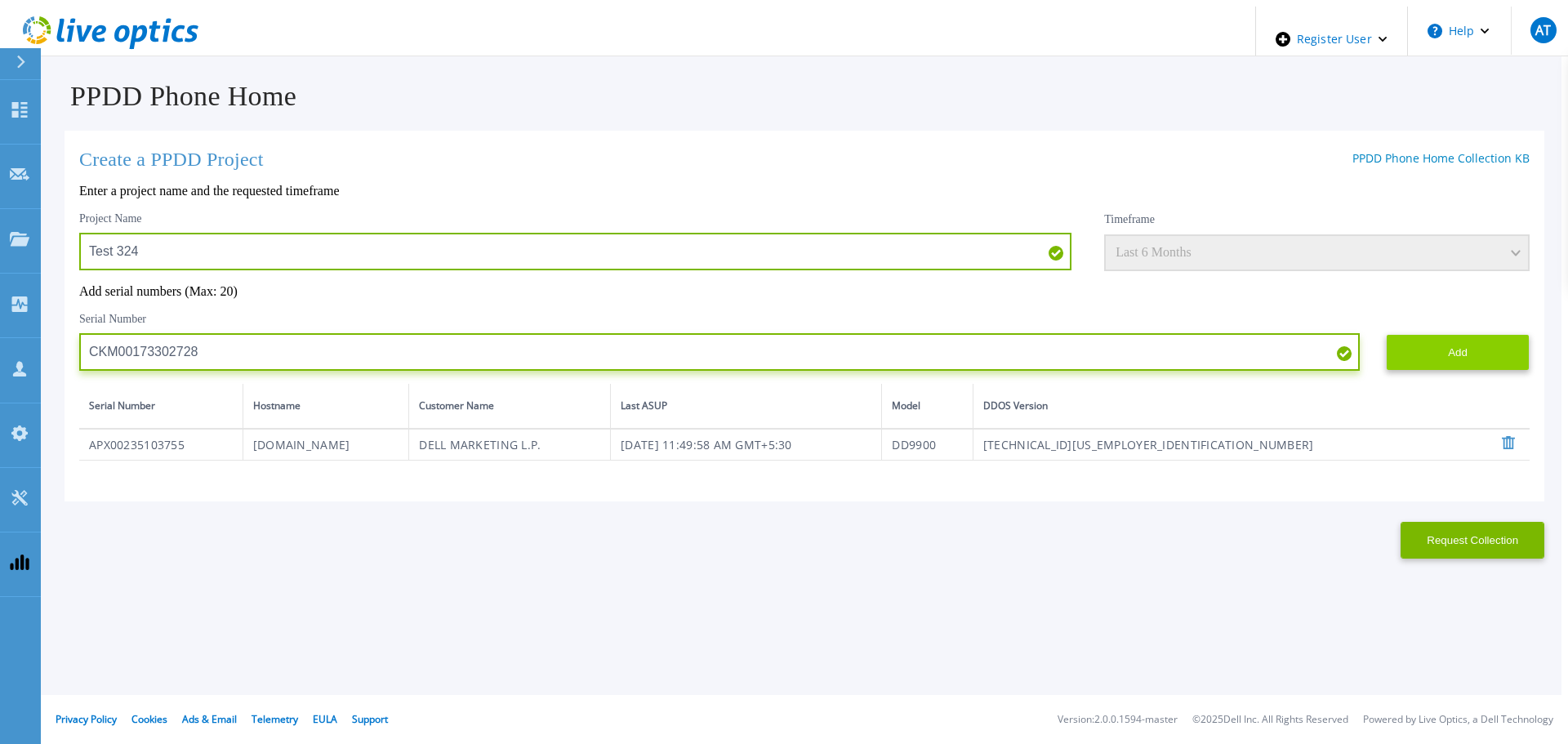
type input "CKM00173302728"
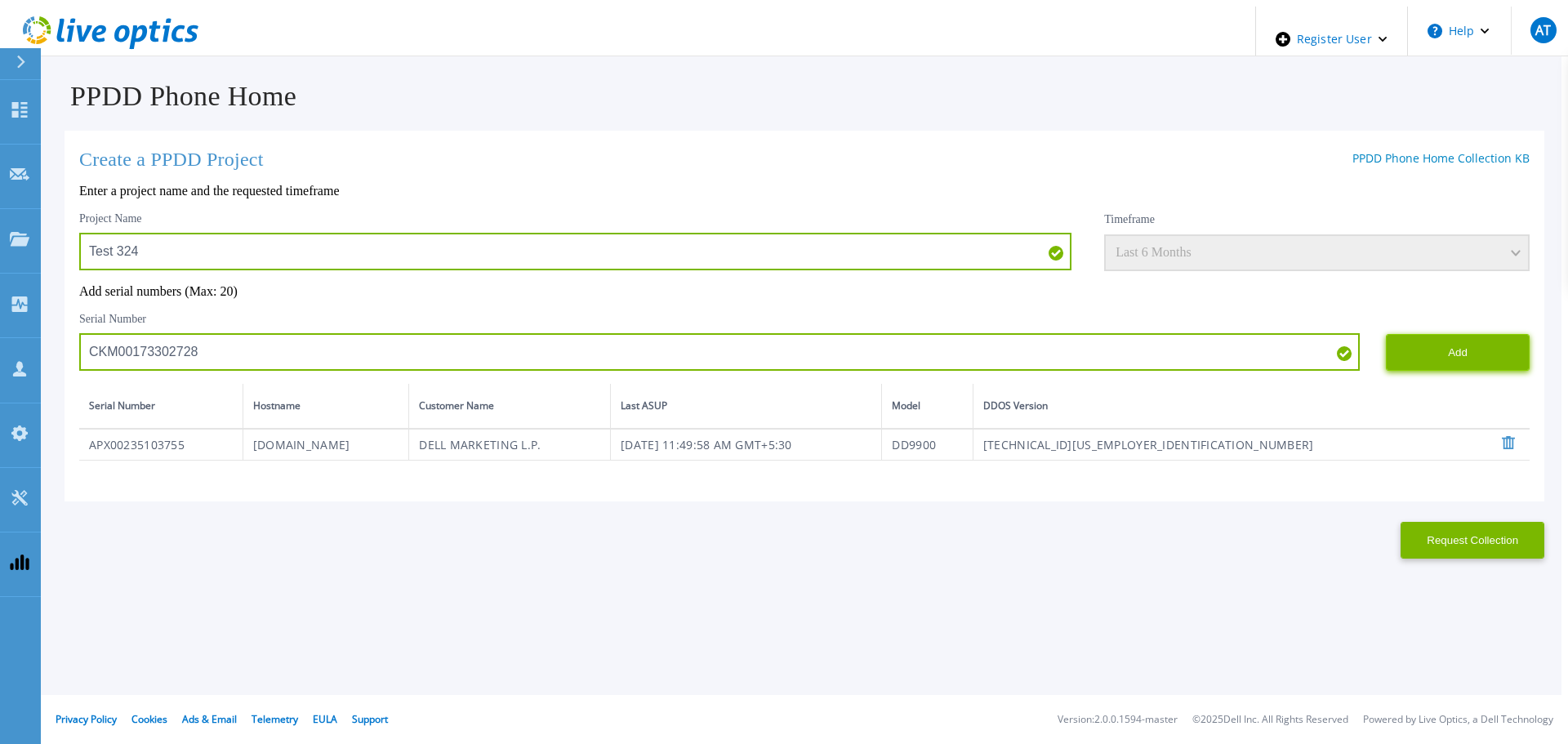
click at [1482, 355] on button "Add" at bounding box center [1458, 352] width 144 height 37
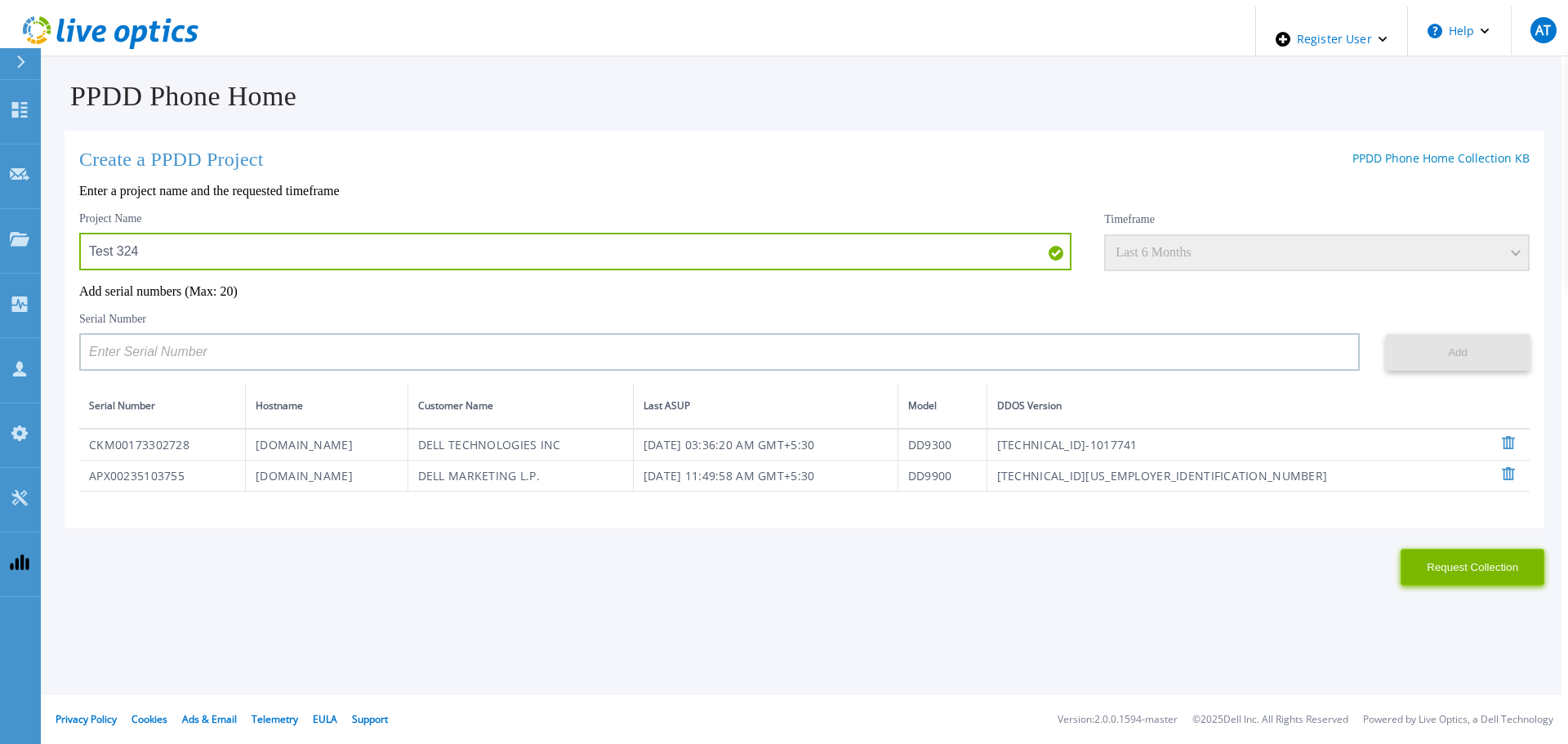
click at [1462, 565] on button "Request Collection" at bounding box center [1472, 567] width 144 height 37
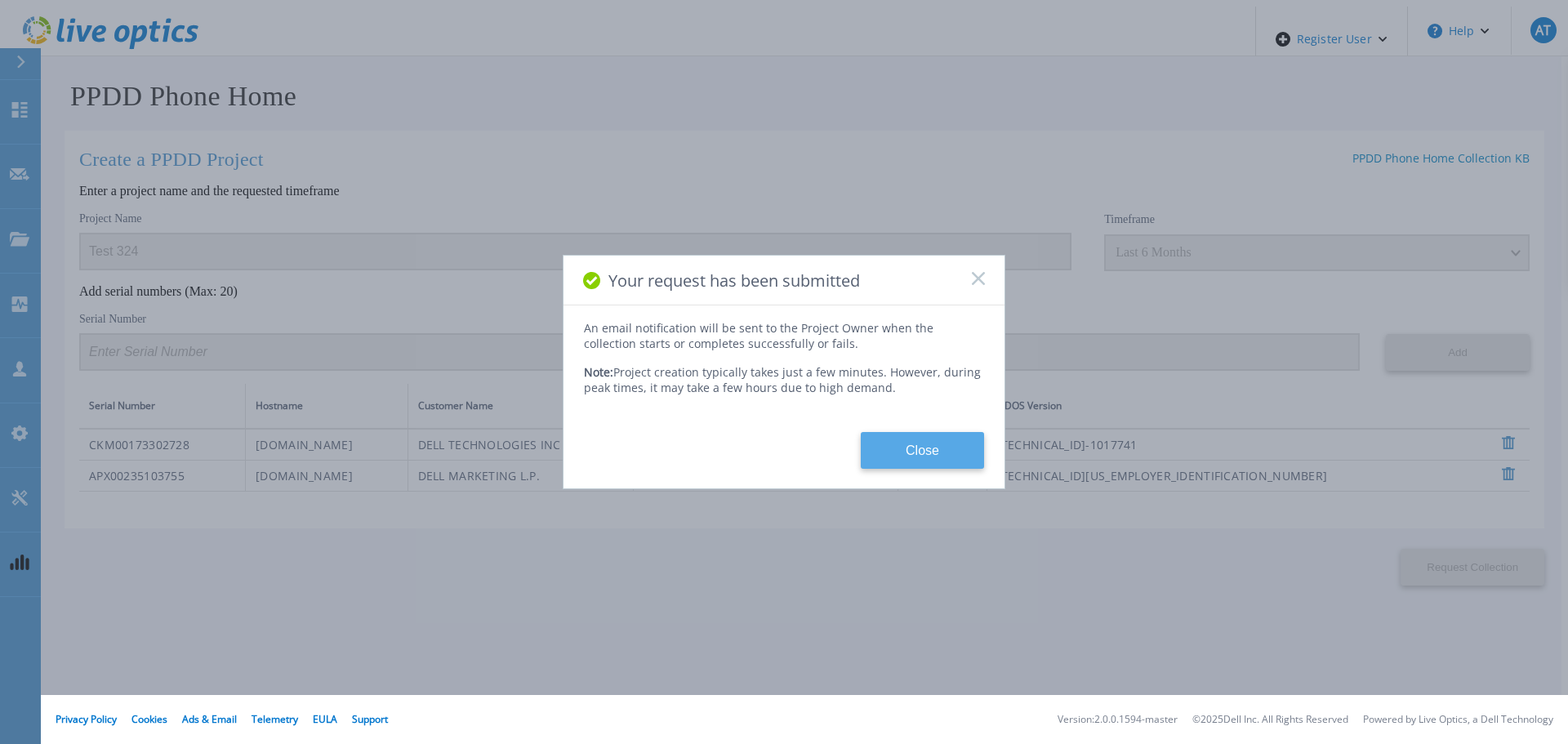
click at [894, 448] on button "Close" at bounding box center [922, 450] width 123 height 37
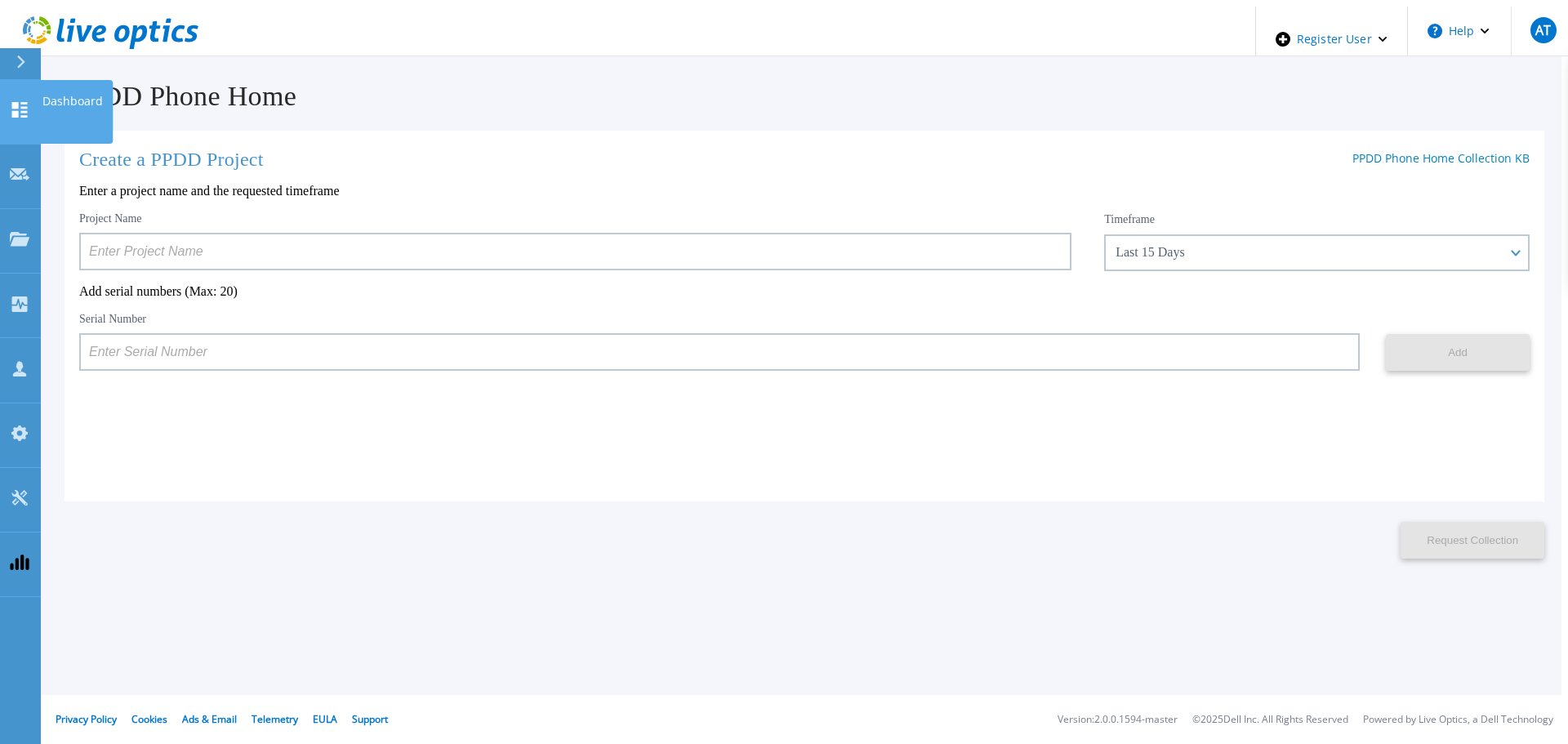
click at [8, 93] on link "Dashboard Dashboard" at bounding box center [21, 112] width 41 height 64
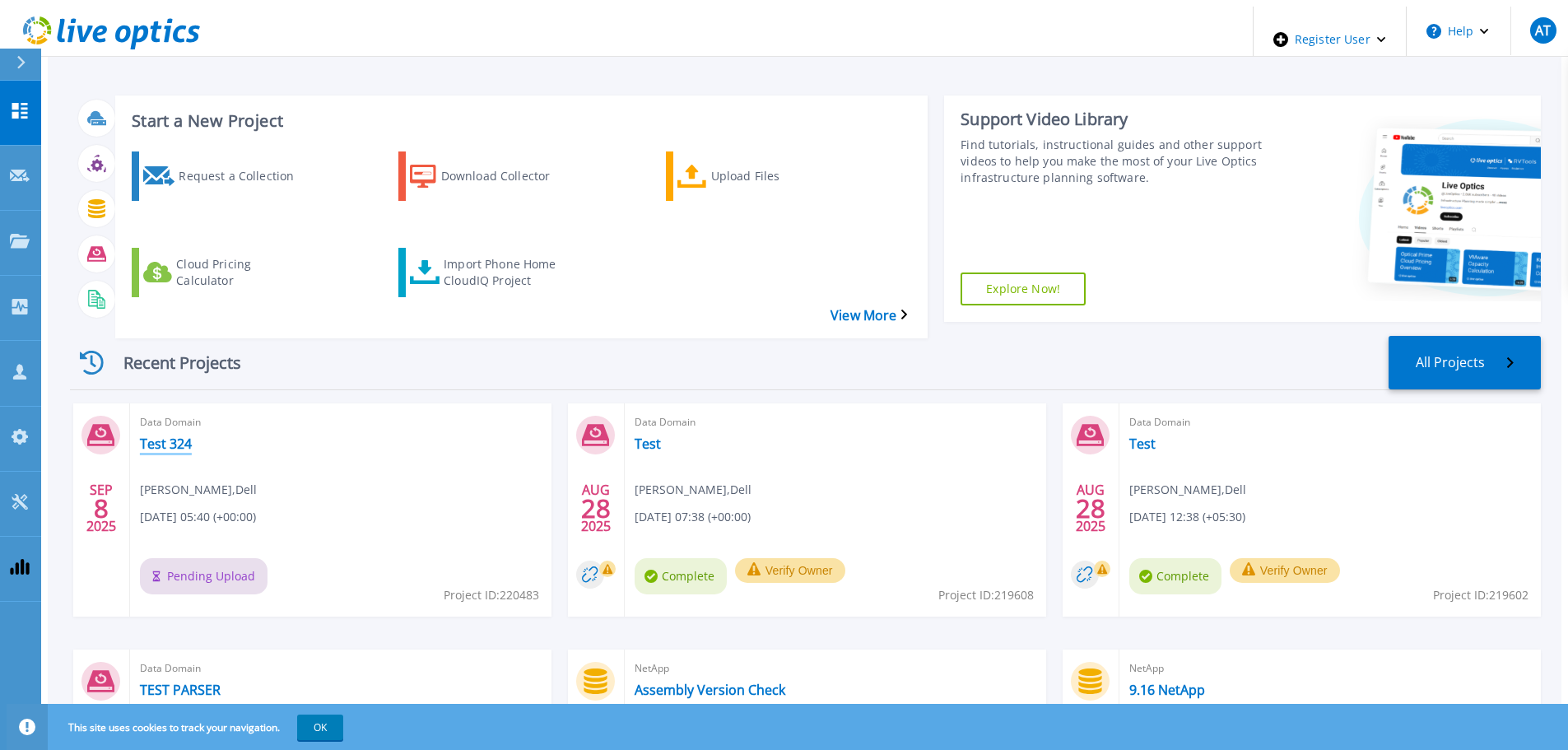
click at [162, 435] on link "Test 324" at bounding box center [165, 443] width 52 height 17
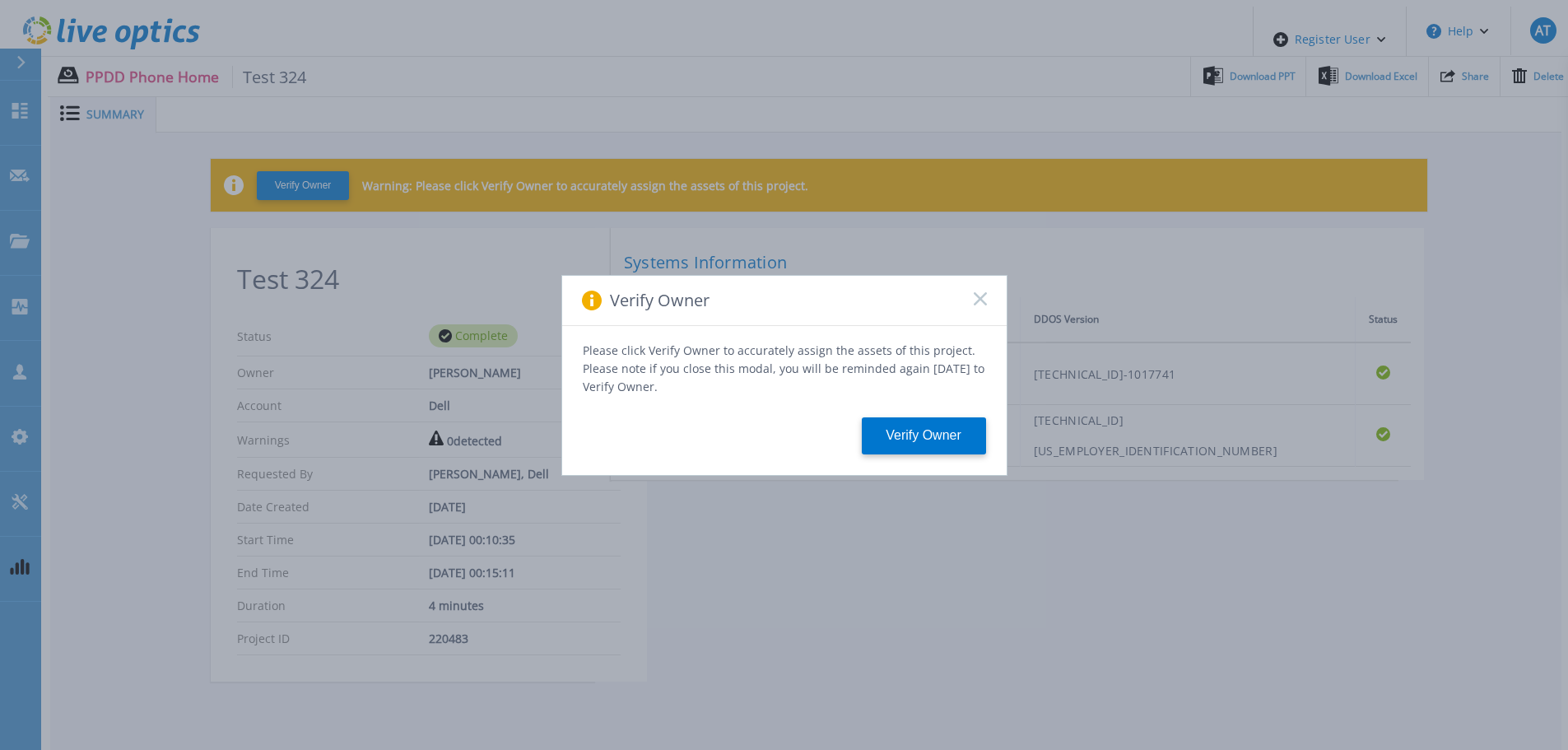
click at [972, 298] on div "Verify Owner" at bounding box center [784, 300] width 445 height 50
click at [983, 312] on div "Verify Owner" at bounding box center [784, 300] width 445 height 50
click at [967, 293] on div "Verify Owner" at bounding box center [784, 300] width 445 height 50
click at [970, 288] on div "Verify Owner" at bounding box center [784, 300] width 445 height 50
click at [975, 305] on icon at bounding box center [979, 298] width 13 height 13
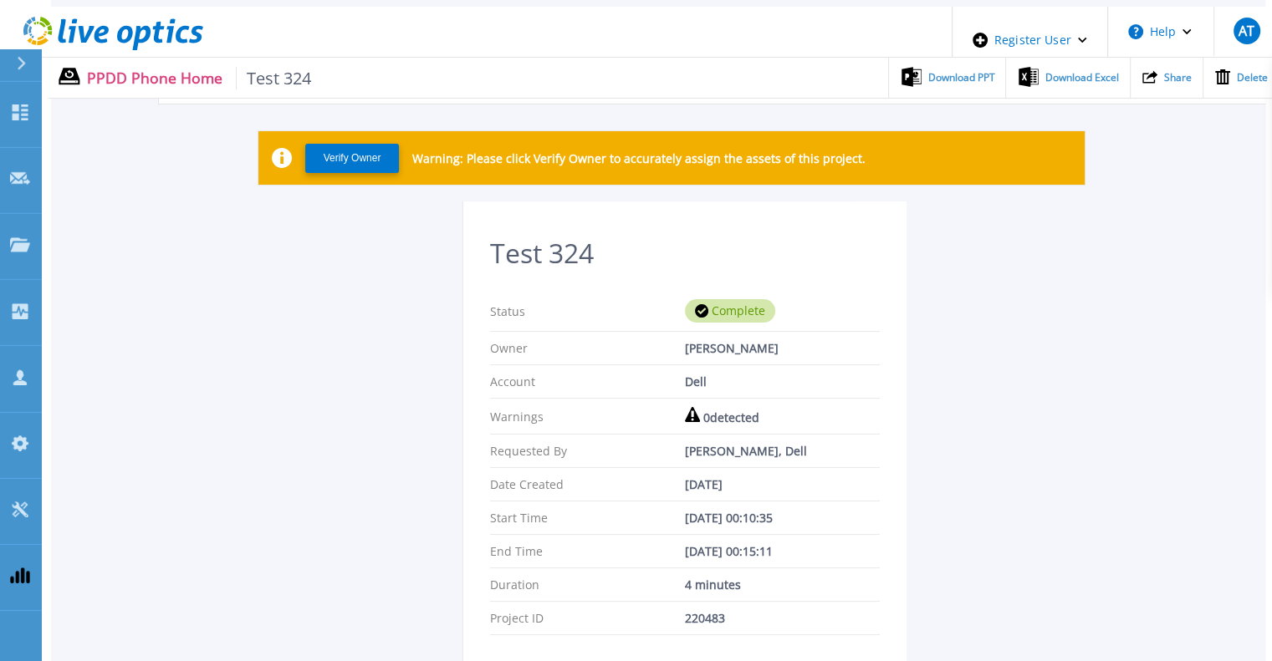
scroll to position [30, 0]
click at [719, 184] on div "Verify Owner Warning: Please click Verify Owner to accurately assign the assets…" at bounding box center [657, 166] width 799 height 70
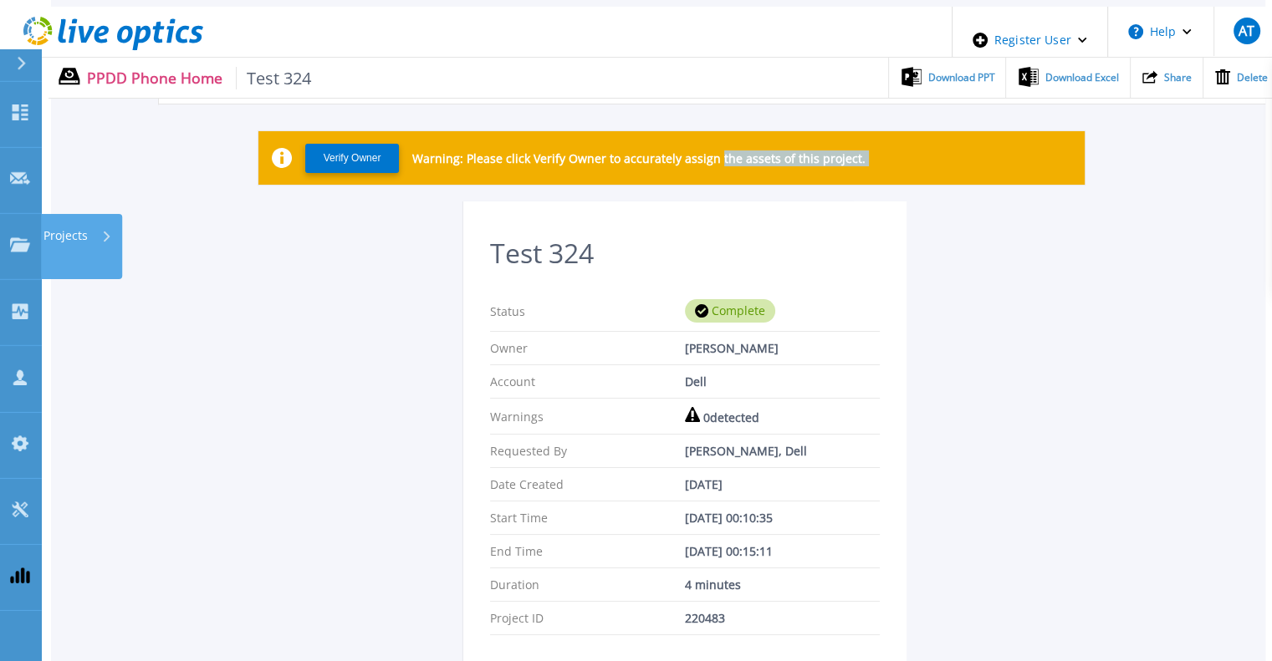
drag, startPoint x: 719, startPoint y: 184, endPoint x: 1282, endPoint y: 188, distance: 562.8
click at [1272, 188] on html "Register User Help AT Dell User Akshay Tilekar Akshay.Tilekar1@dell.com Dell My…" at bounding box center [636, 275] width 1272 height 610
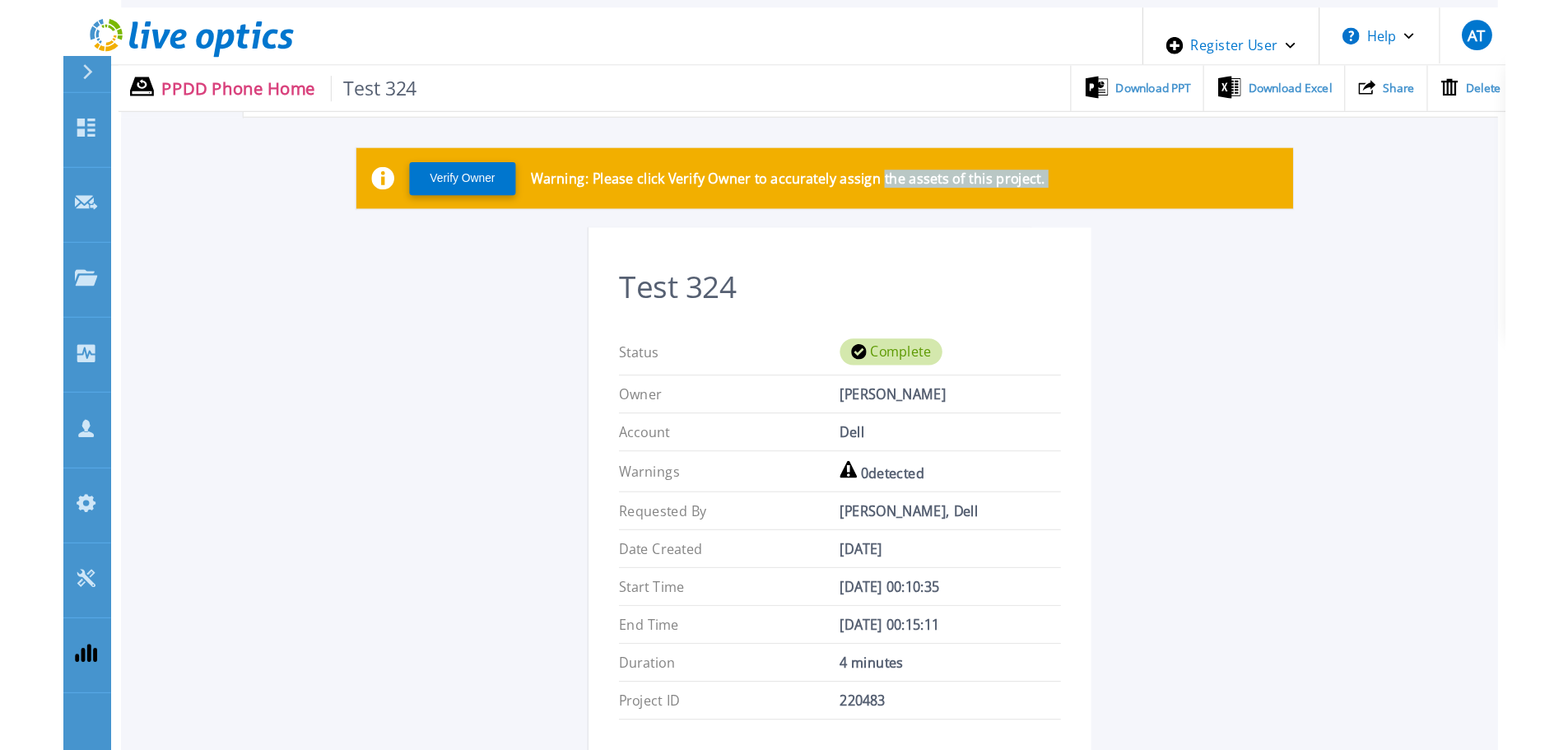
scroll to position [31, 0]
